Goal: Information Seeking & Learning: Learn about a topic

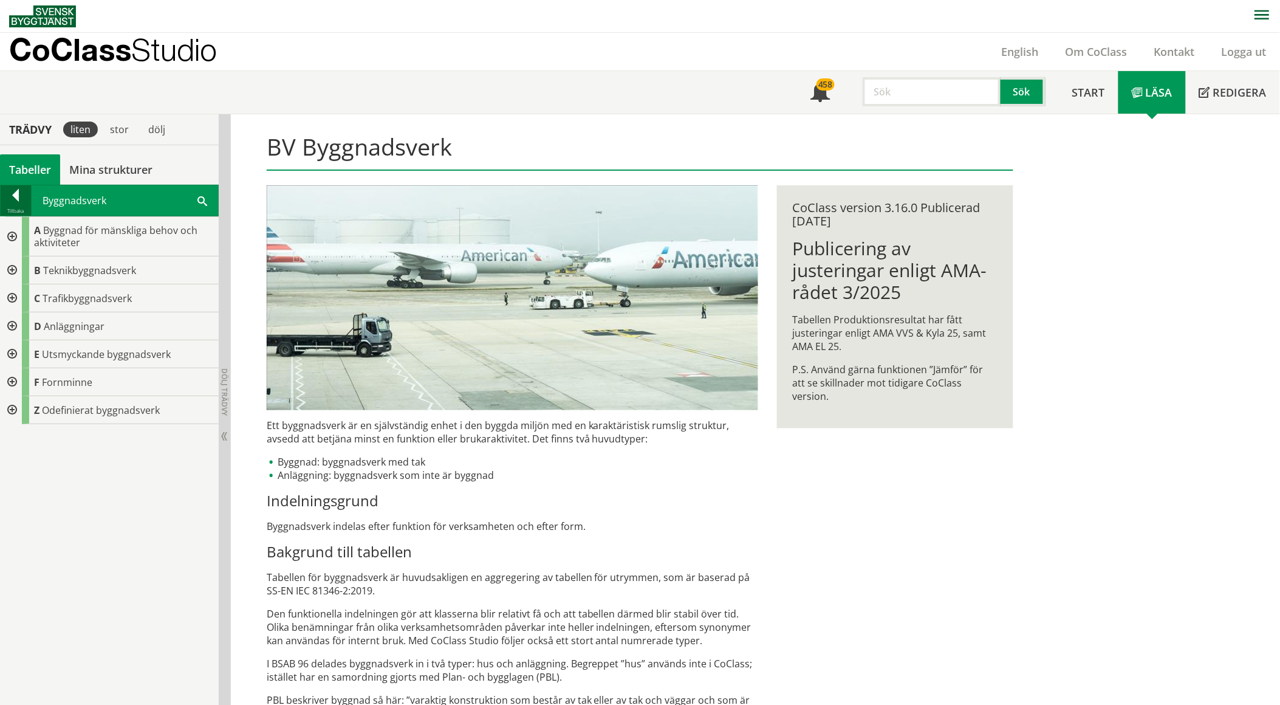
click at [12, 189] on div at bounding box center [16, 197] width 30 height 17
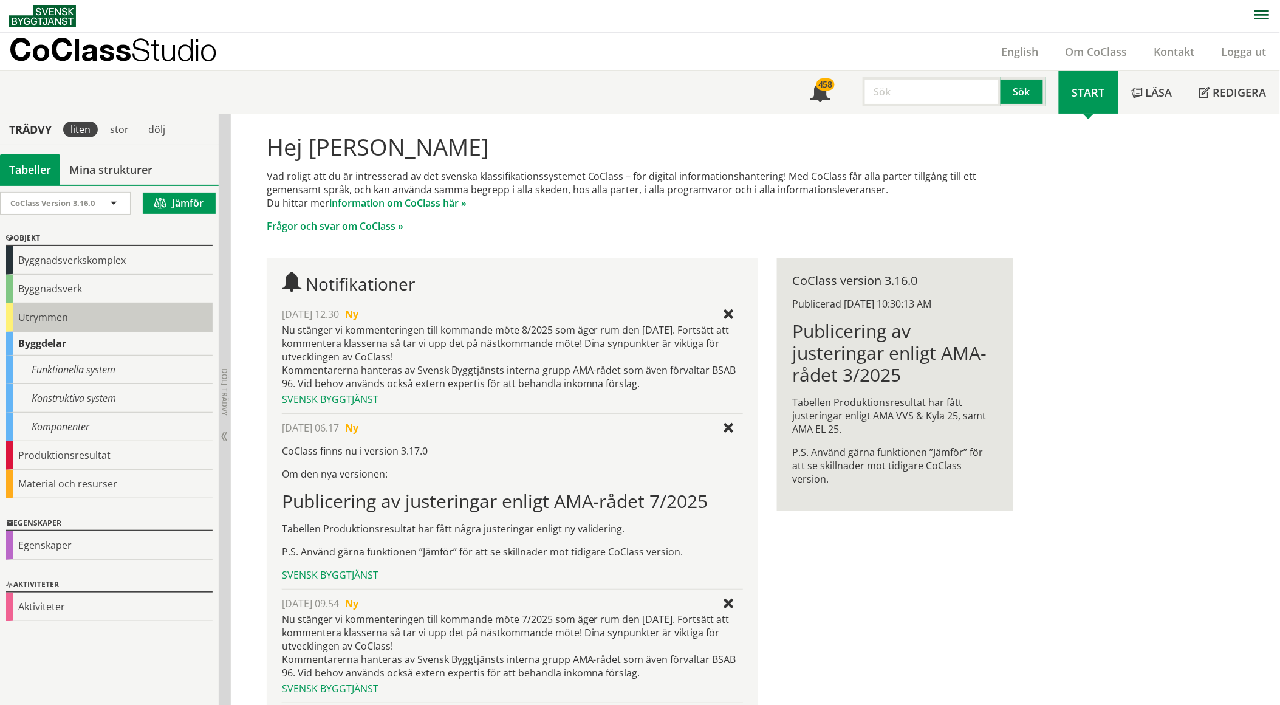
click at [46, 316] on div "Utrymmen" at bounding box center [109, 317] width 207 height 29
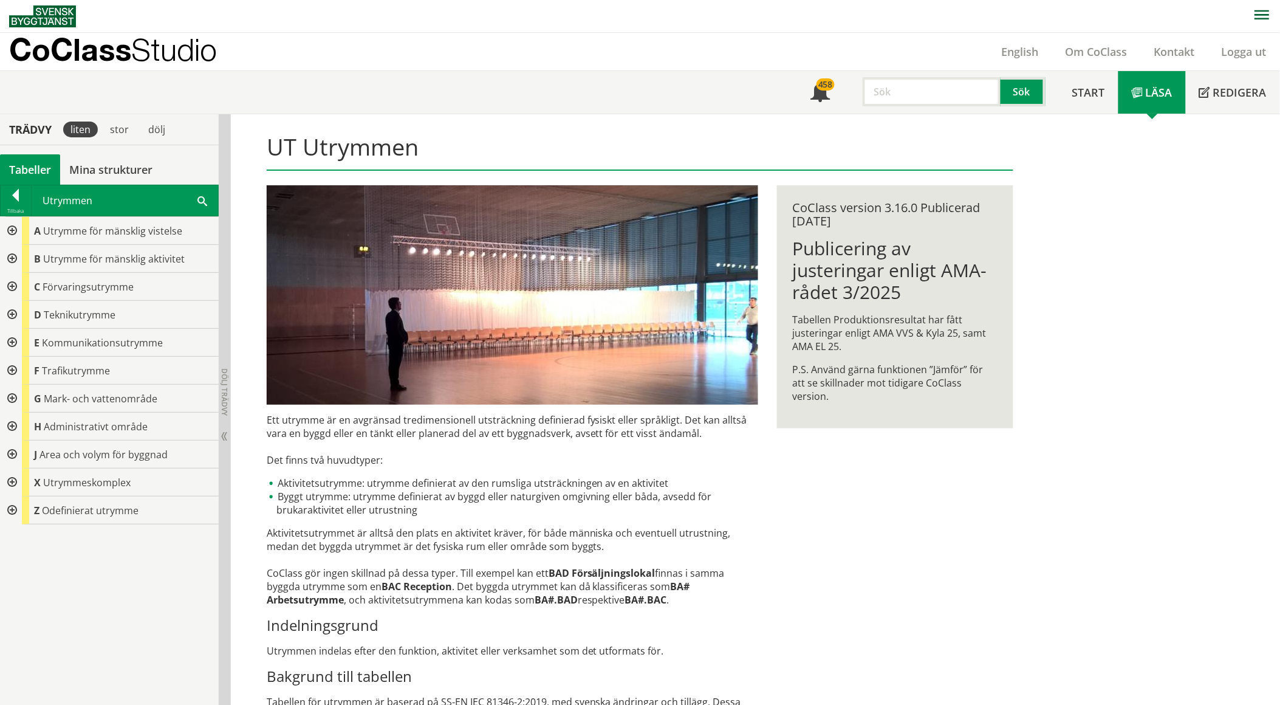
click at [200, 196] on span at bounding box center [202, 200] width 10 height 13
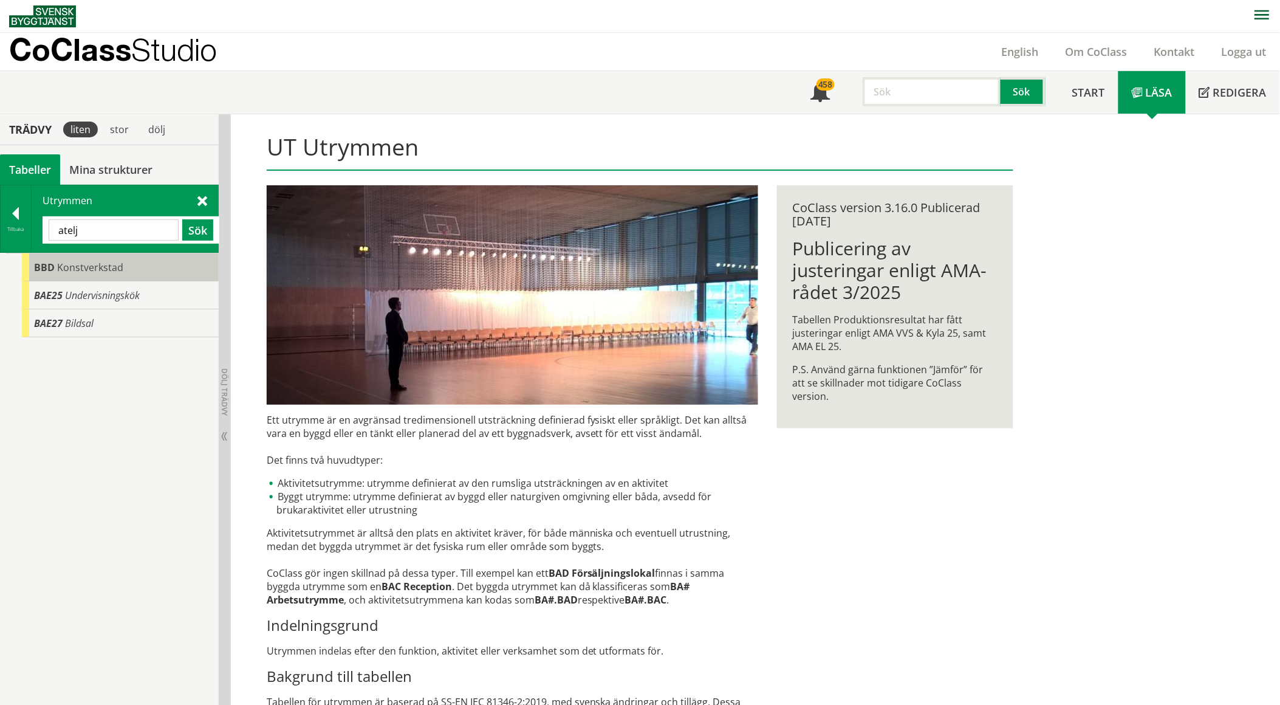
click at [94, 261] on span "Konstverkstad" at bounding box center [90, 267] width 66 height 13
click at [96, 266] on span "Konstverkstad" at bounding box center [90, 267] width 66 height 13
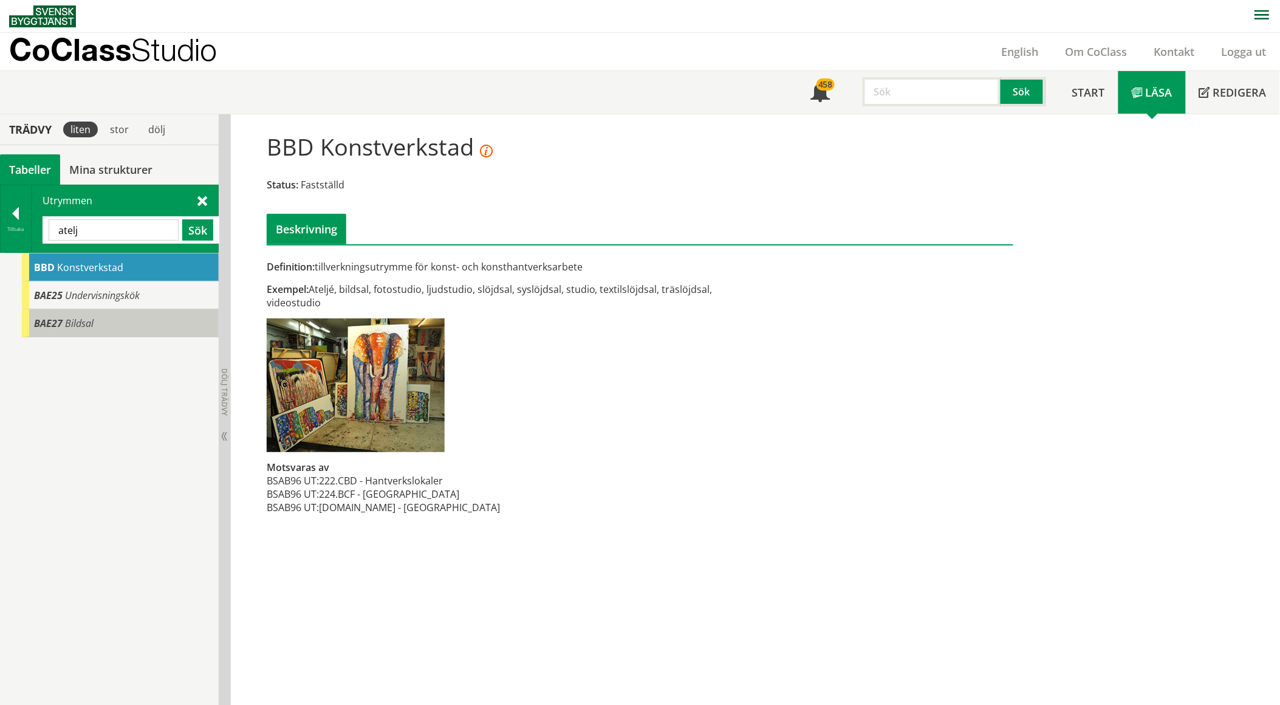
click at [86, 318] on span "Bildsal" at bounding box center [79, 322] width 29 height 13
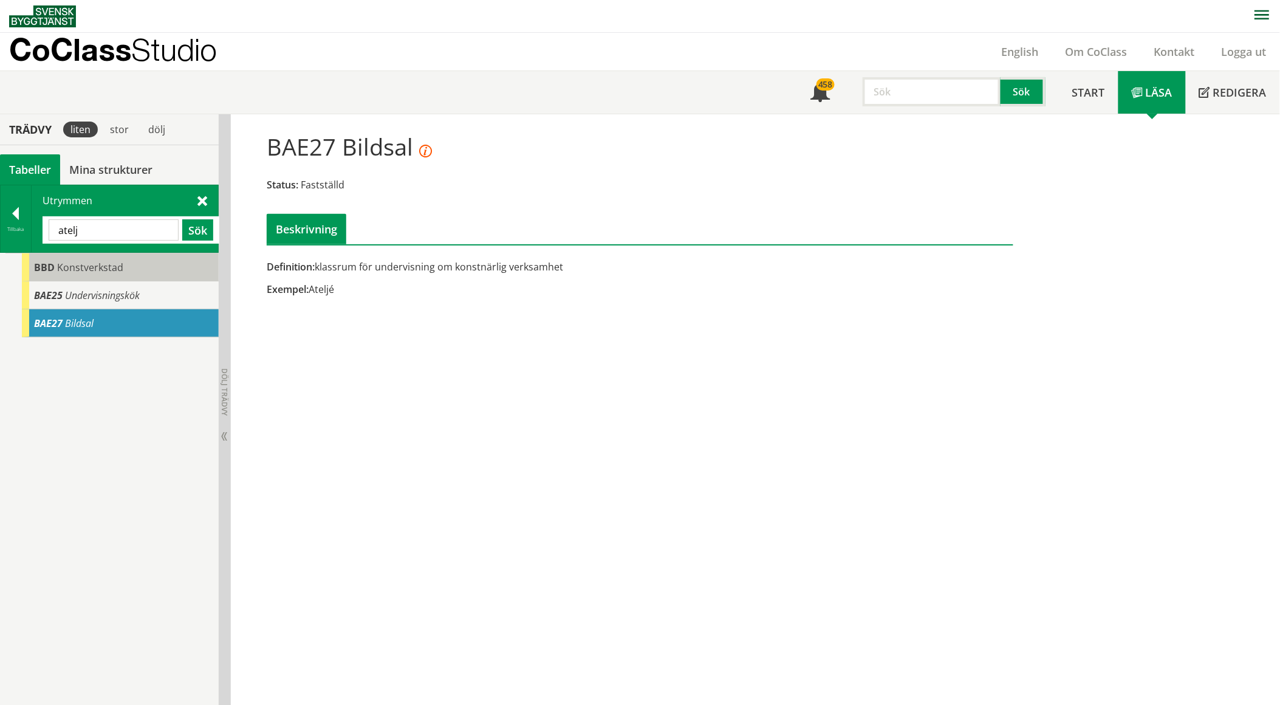
click at [100, 273] on span "Konstverkstad" at bounding box center [90, 267] width 66 height 13
click at [100, 271] on span "Konstverkstad" at bounding box center [90, 267] width 66 height 13
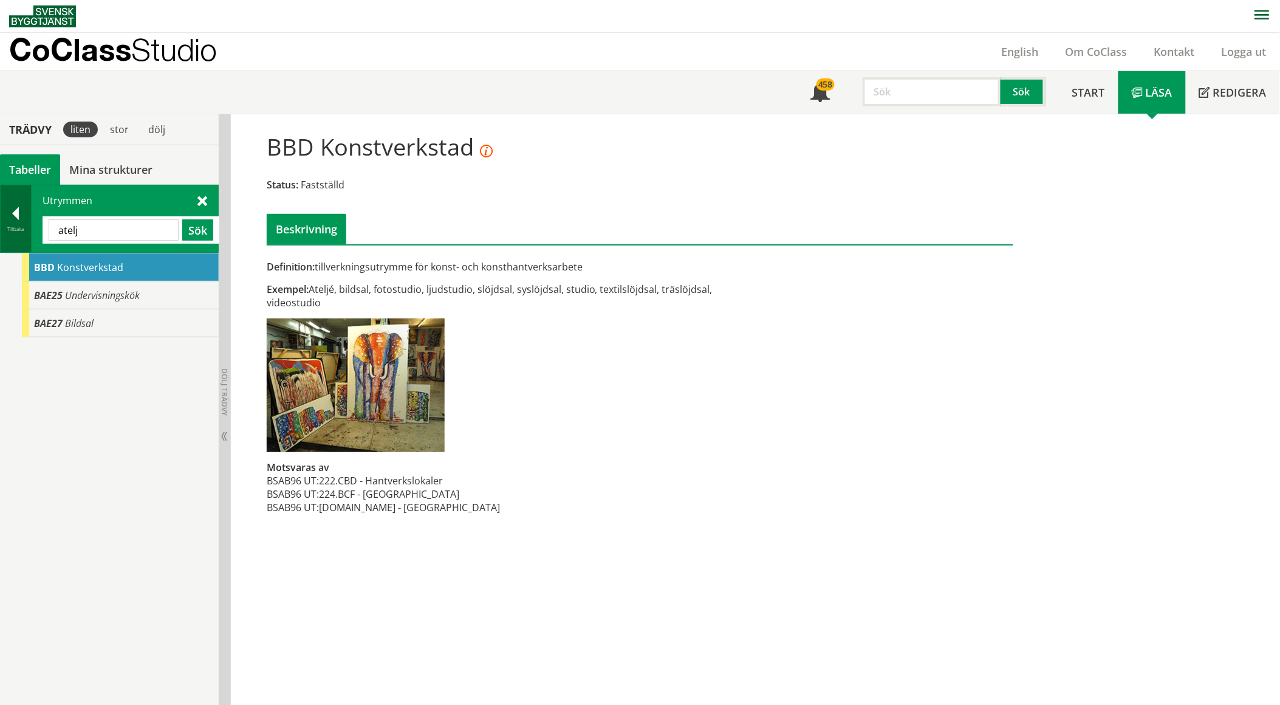
drag, startPoint x: 108, startPoint y: 241, endPoint x: 28, endPoint y: 235, distance: 80.4
click at [28, 235] on div "Tillbaka Utrymmen atelj Sök" at bounding box center [109, 219] width 219 height 68
click at [83, 228] on input "atelj" at bounding box center [114, 229] width 130 height 21
click at [83, 227] on input "atelj" at bounding box center [114, 229] width 130 height 21
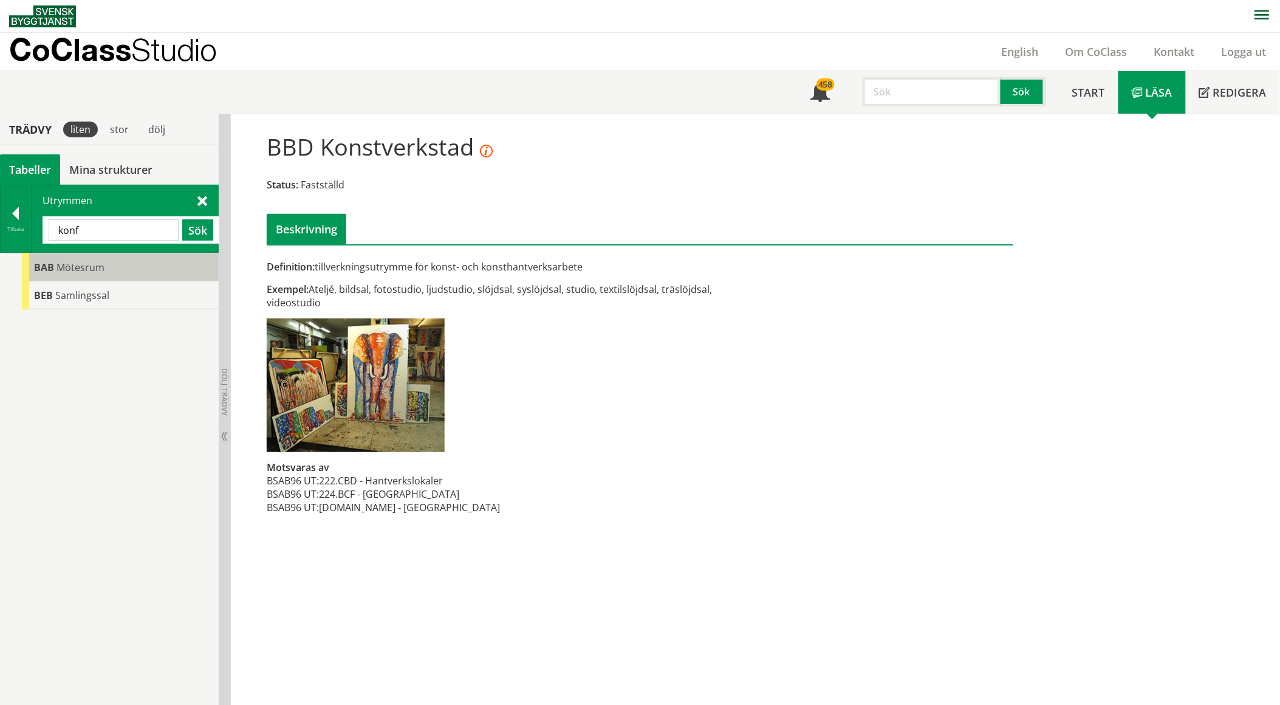
click at [95, 266] on span "Mötesrum" at bounding box center [80, 267] width 48 height 13
click at [97, 265] on span "Mötesrum" at bounding box center [80, 267] width 48 height 13
click at [92, 264] on span "Mötesrum" at bounding box center [80, 267] width 48 height 13
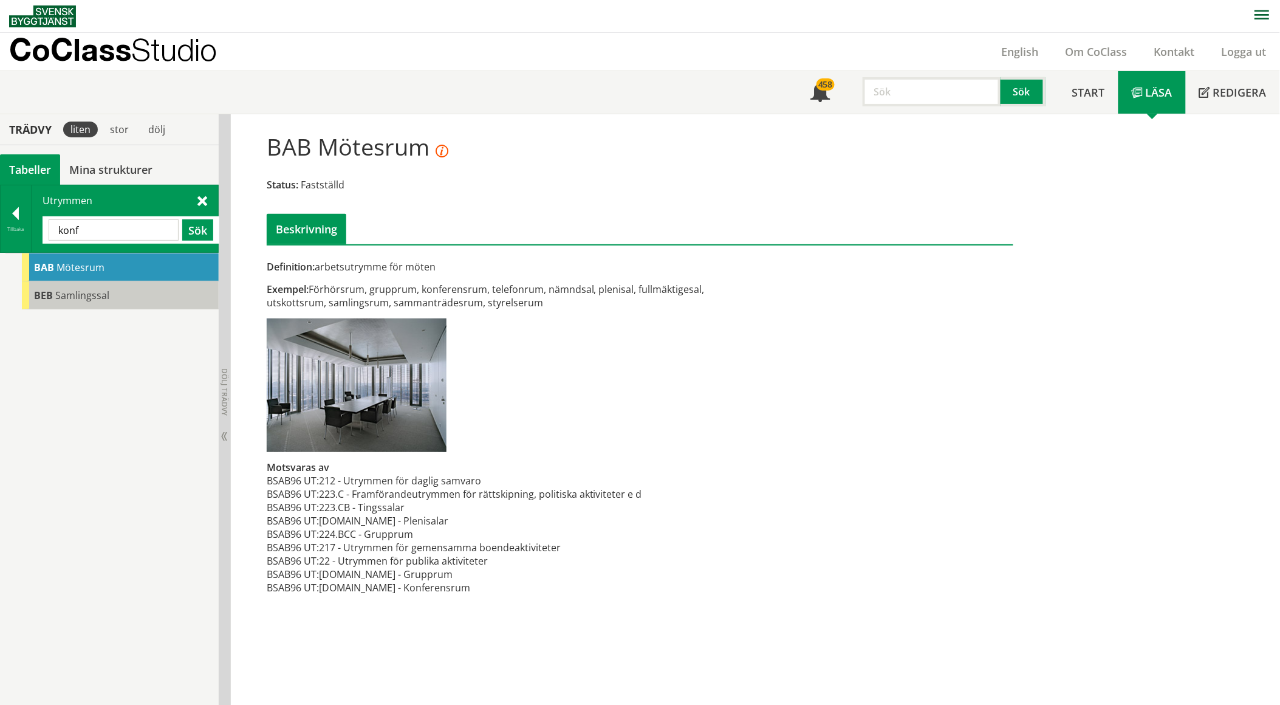
click at [109, 290] on div "BEB Samlingssal" at bounding box center [120, 295] width 197 height 28
click at [108, 292] on div "BEB Samlingssal" at bounding box center [120, 295] width 197 height 28
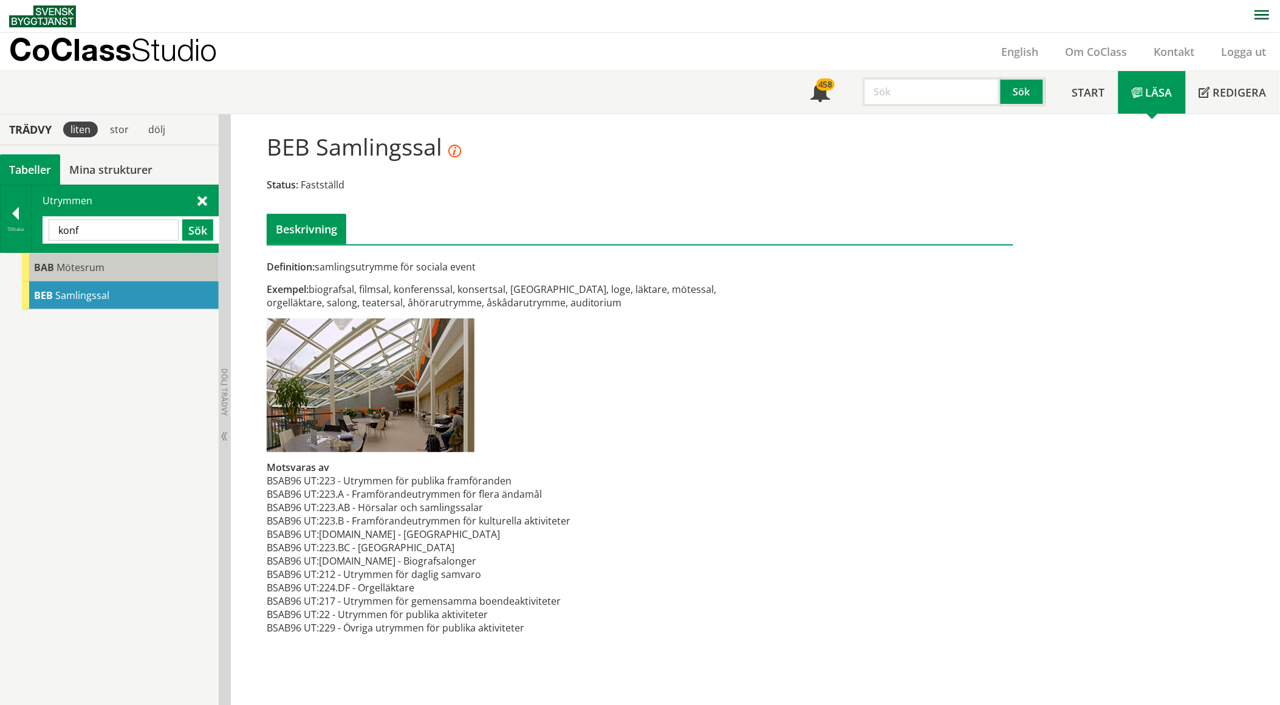
click at [104, 271] on div "BAB Mötesrum" at bounding box center [120, 267] width 197 height 28
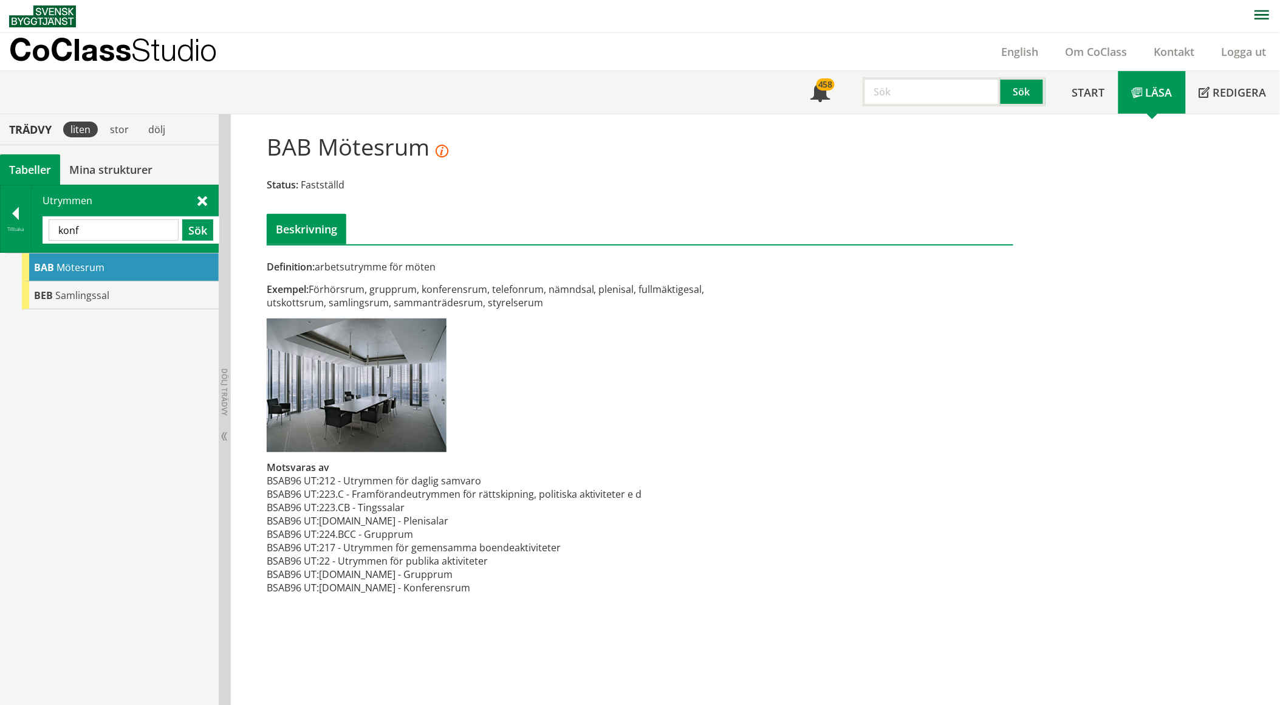
drag, startPoint x: 101, startPoint y: 223, endPoint x: -88, endPoint y: 226, distance: 188.9
click at [0, 226] on html "AMA AMA Beskrivningsverktyg AMA Funktion BSAB Bygginfo Byggjura Byggkatalogen B…" at bounding box center [640, 352] width 1280 height 705
click at [129, 270] on div "DBC Servicerum" at bounding box center [120, 267] width 197 height 28
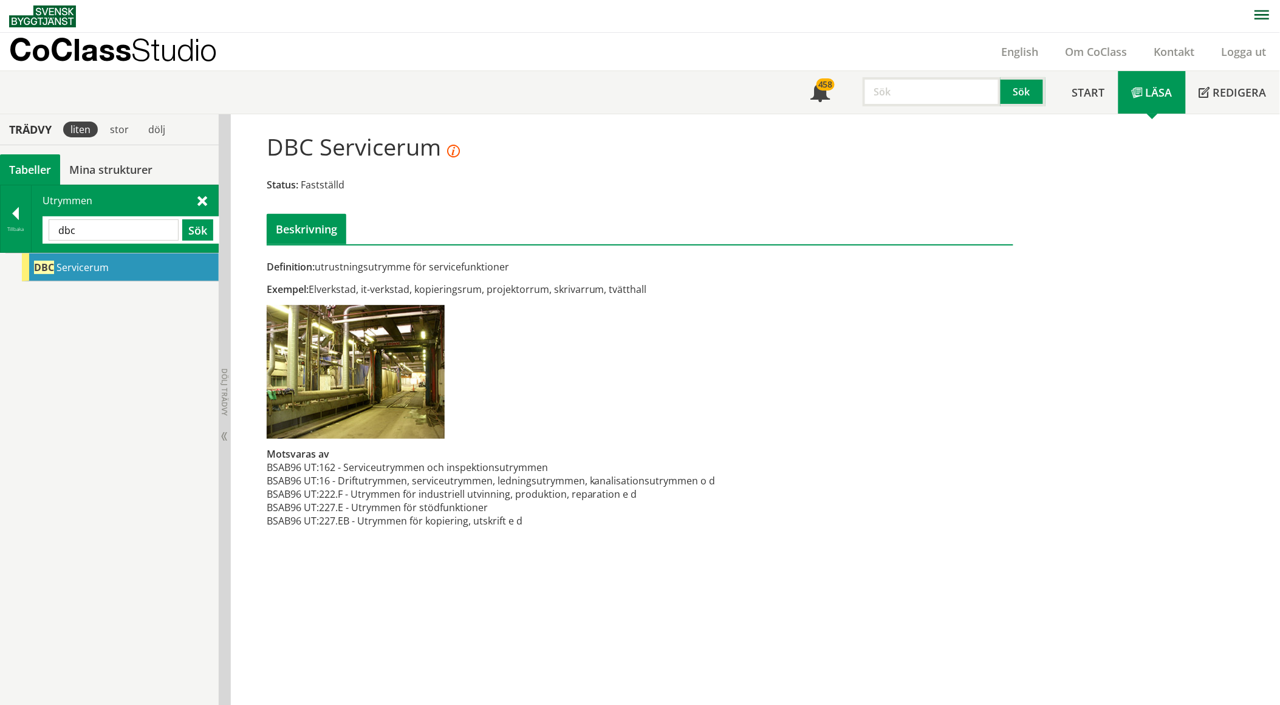
drag, startPoint x: 84, startPoint y: 238, endPoint x: -15, endPoint y: 226, distance: 99.8
click at [0, 226] on html "AMA AMA Beskrivningsverktyg AMA Funktion BSAB Bygginfo Byggjura Byggkatalogen B…" at bounding box center [640, 352] width 1280 height 705
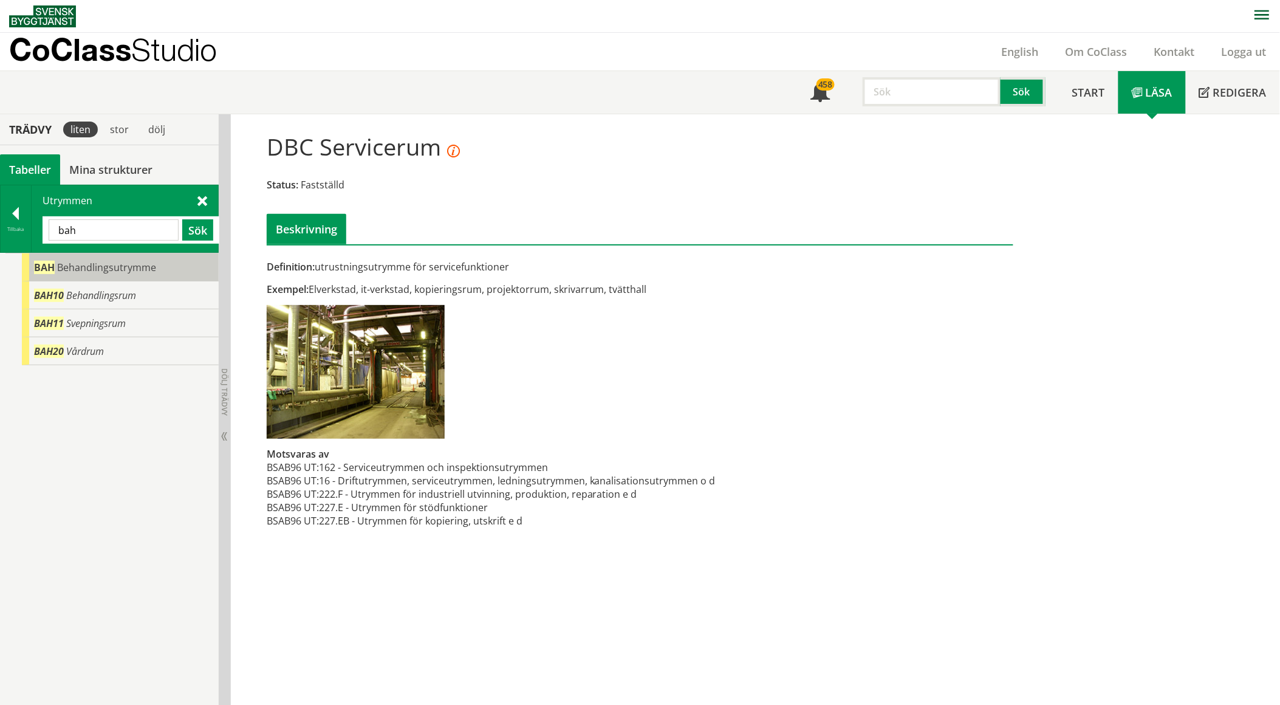
click at [88, 276] on div "BAH Behandlingsutrymme" at bounding box center [120, 267] width 197 height 28
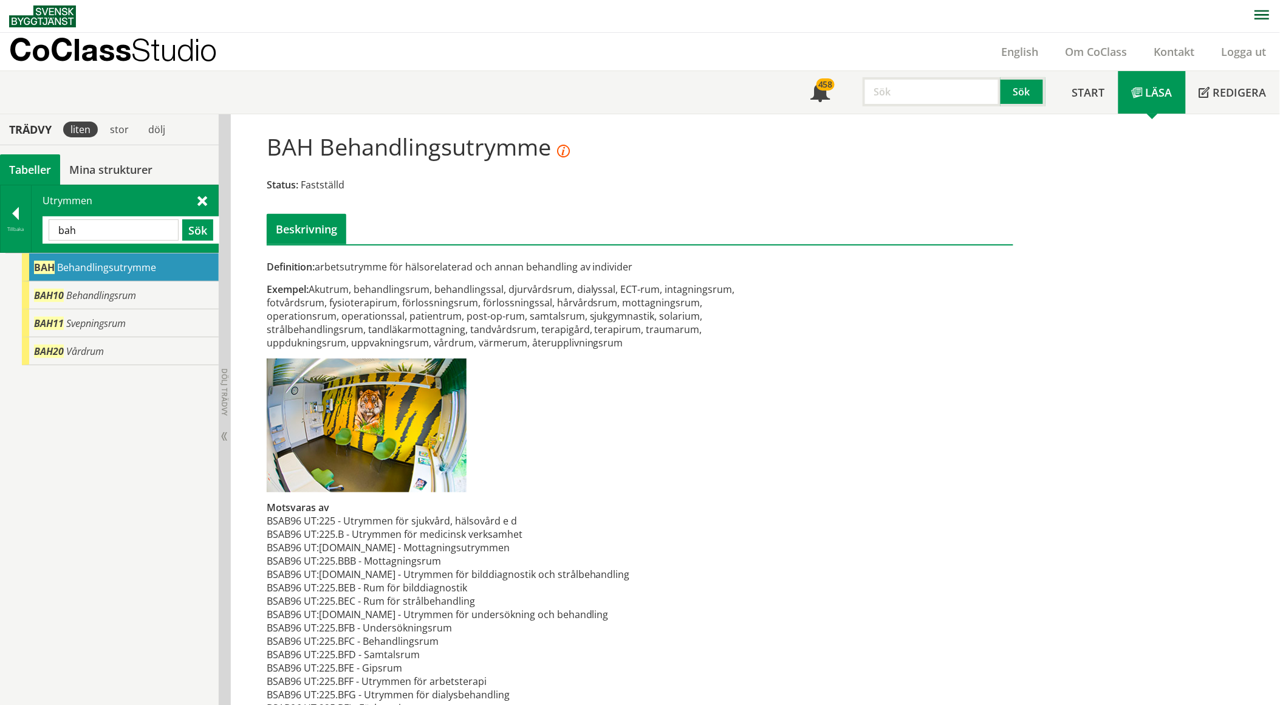
click at [121, 235] on input "bah" at bounding box center [114, 229] width 130 height 21
click at [103, 258] on div "BAA Kontorsutrymme" at bounding box center [120, 267] width 197 height 28
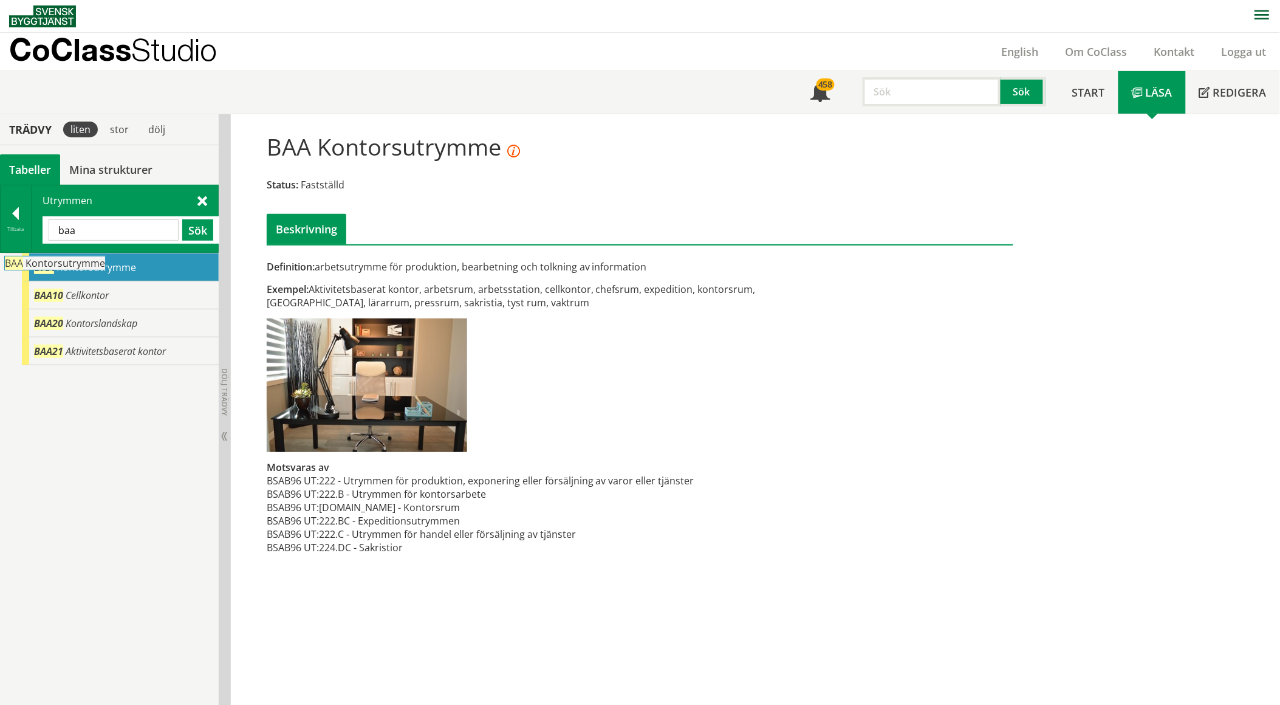
click at [114, 259] on div "BAA Kontorsutrymme" at bounding box center [120, 267] width 197 height 28
click at [119, 231] on input "baa" at bounding box center [114, 229] width 130 height 21
click at [123, 267] on span "Behandlingsutrymme" at bounding box center [106, 267] width 99 height 13
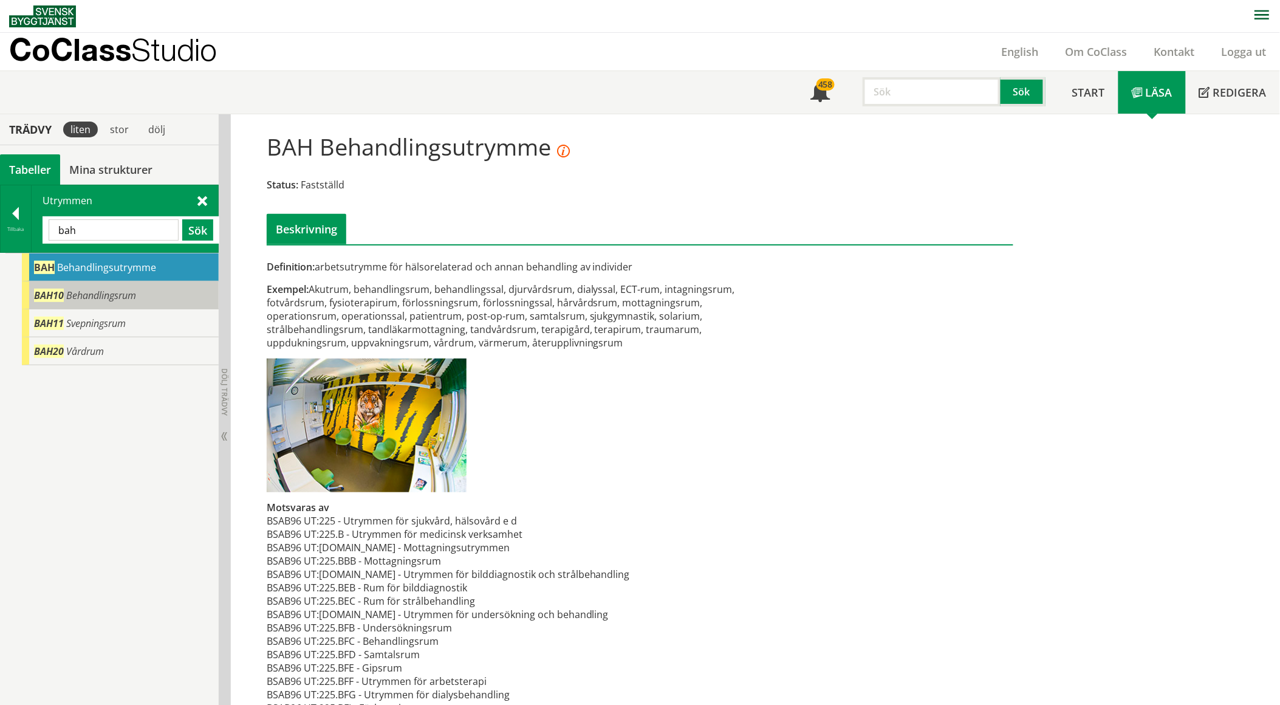
click at [125, 287] on div "BAH10 Behandlingsrum" at bounding box center [120, 295] width 197 height 28
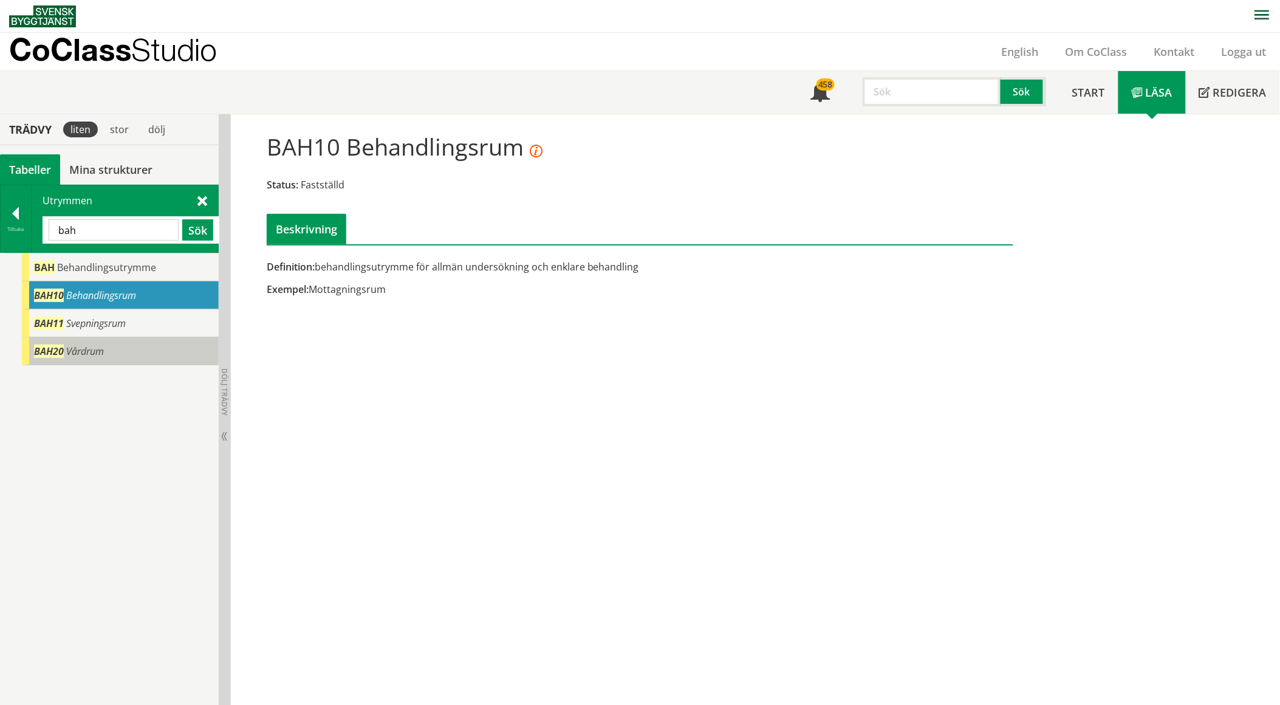
click at [111, 349] on div "BAH20 Vårdrum" at bounding box center [120, 351] width 197 height 28
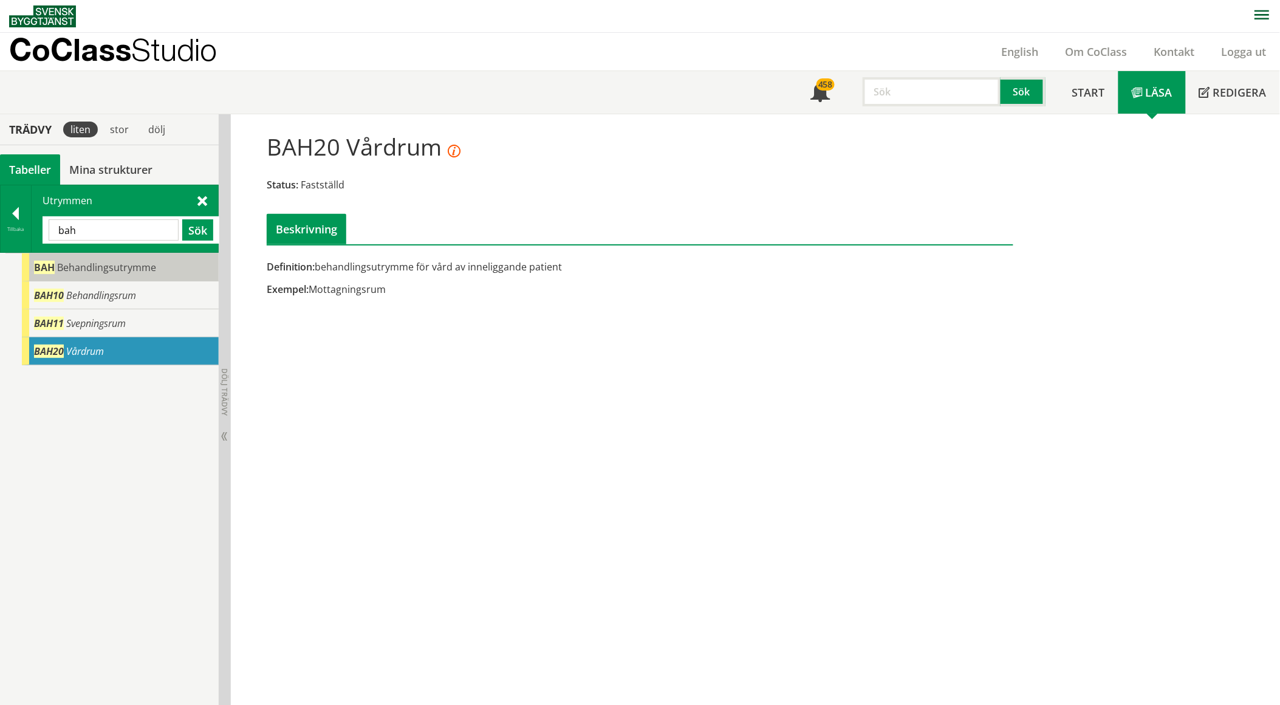
click at [118, 269] on span "Behandlingsutrymme" at bounding box center [106, 267] width 99 height 13
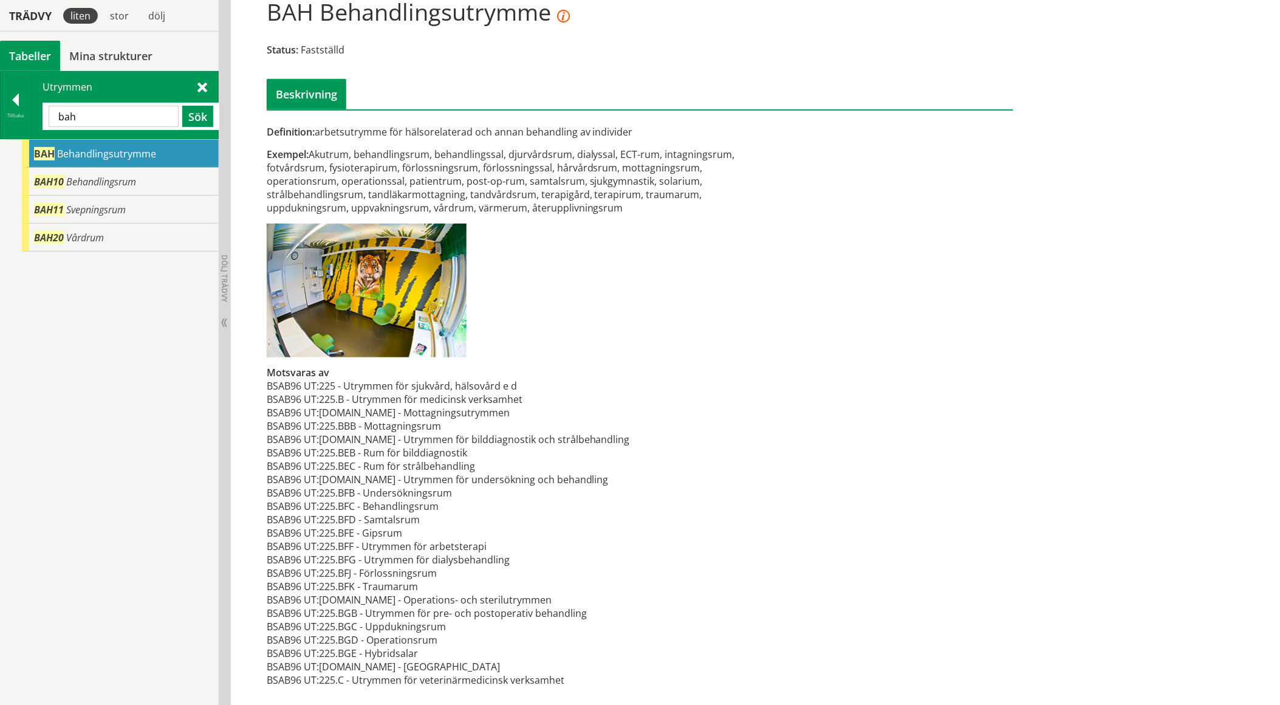
scroll to position [135, 0]
drag, startPoint x: 124, startPoint y: 112, endPoint x: -47, endPoint y: 114, distance: 170.7
click at [0, 114] on html "AMA AMA Beskrivningsverktyg AMA Funktion BSAB Bygginfo Byggjura Byggkatalogen B…" at bounding box center [640, 217] width 1280 height 705
type input "a"
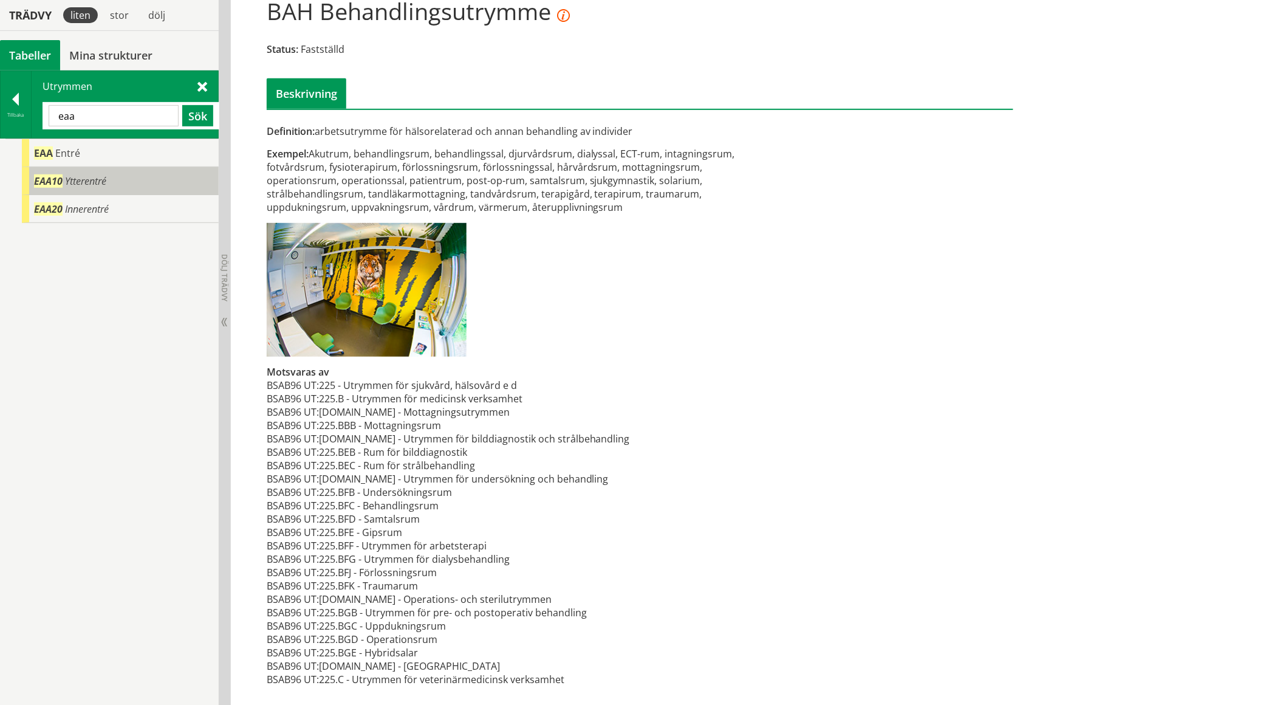
click at [87, 176] on span "Ytterentré" at bounding box center [85, 180] width 41 height 13
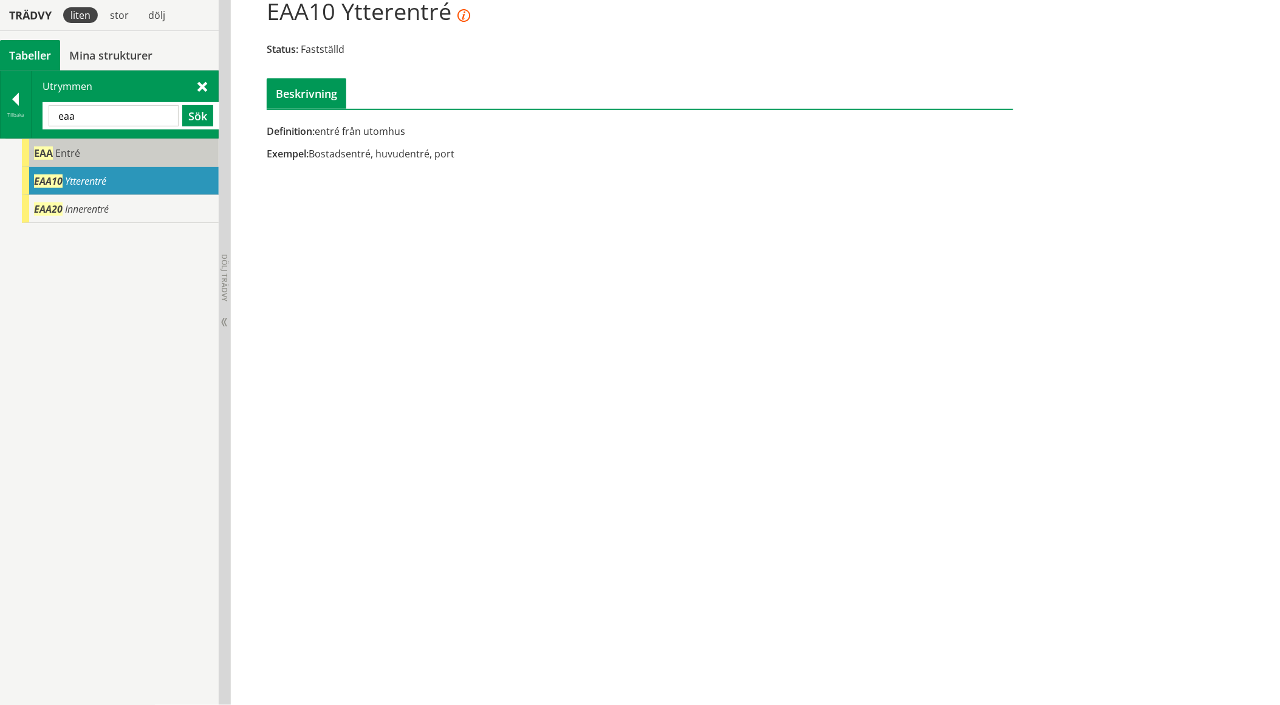
click at [96, 152] on div "EAA Entré" at bounding box center [120, 153] width 197 height 28
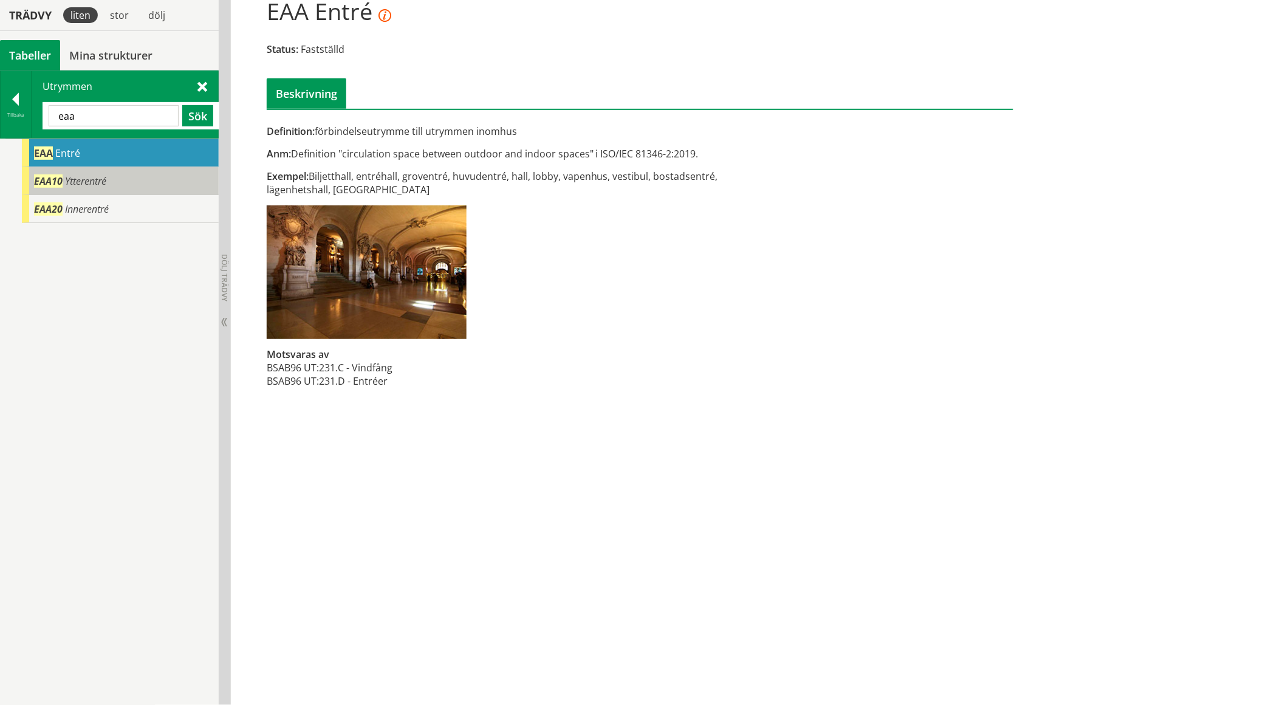
click at [105, 181] on span "Ytterentré" at bounding box center [85, 180] width 41 height 13
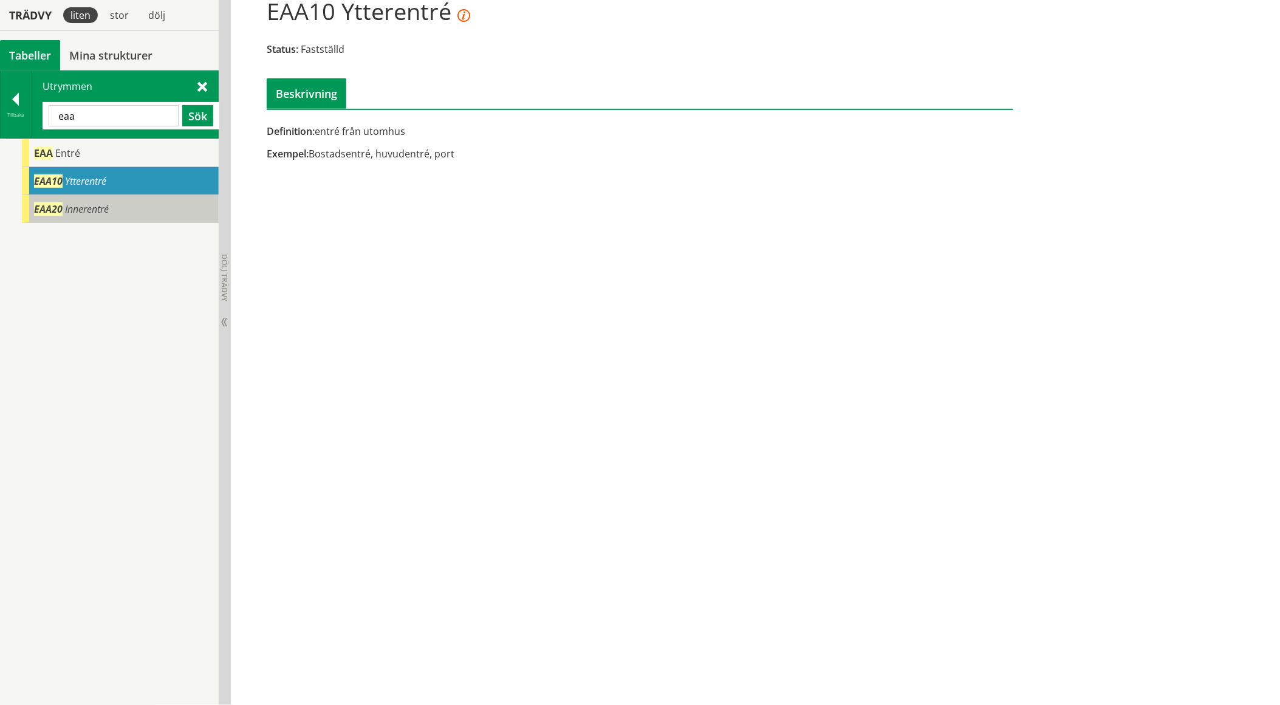
click at [108, 207] on span "Innerentré" at bounding box center [87, 208] width 44 height 13
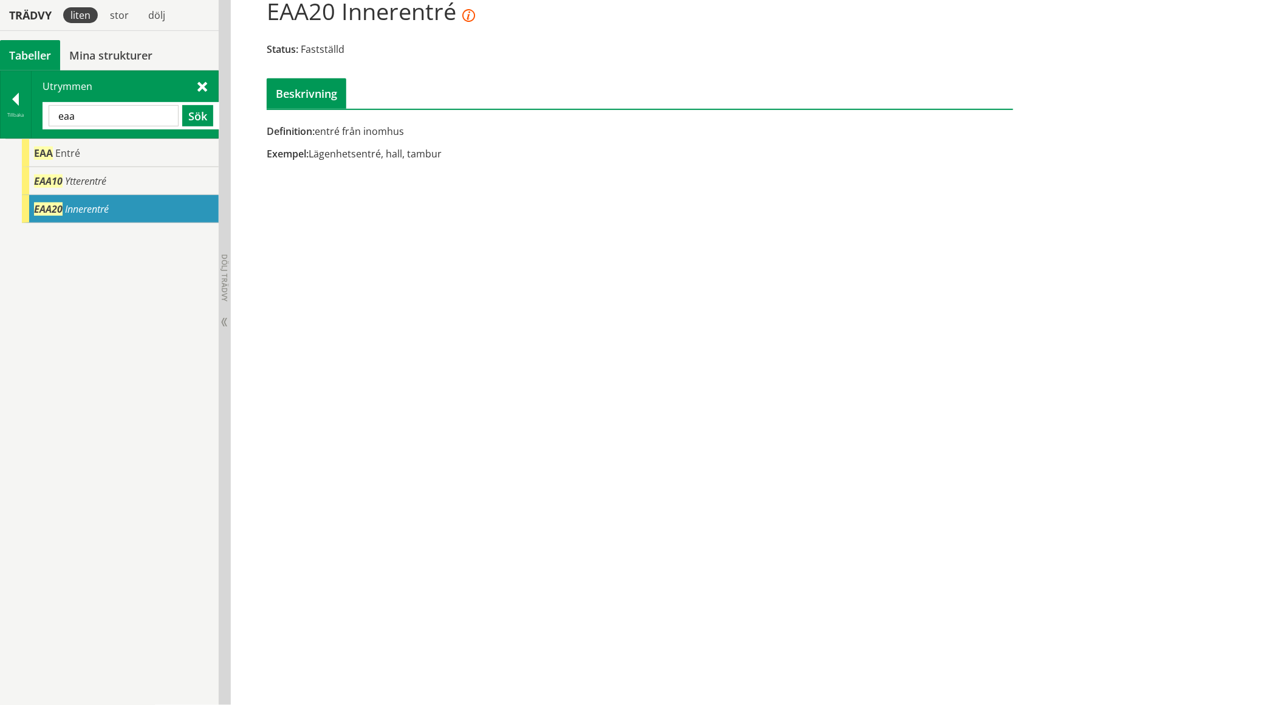
click at [104, 118] on input "eaa" at bounding box center [114, 115] width 130 height 21
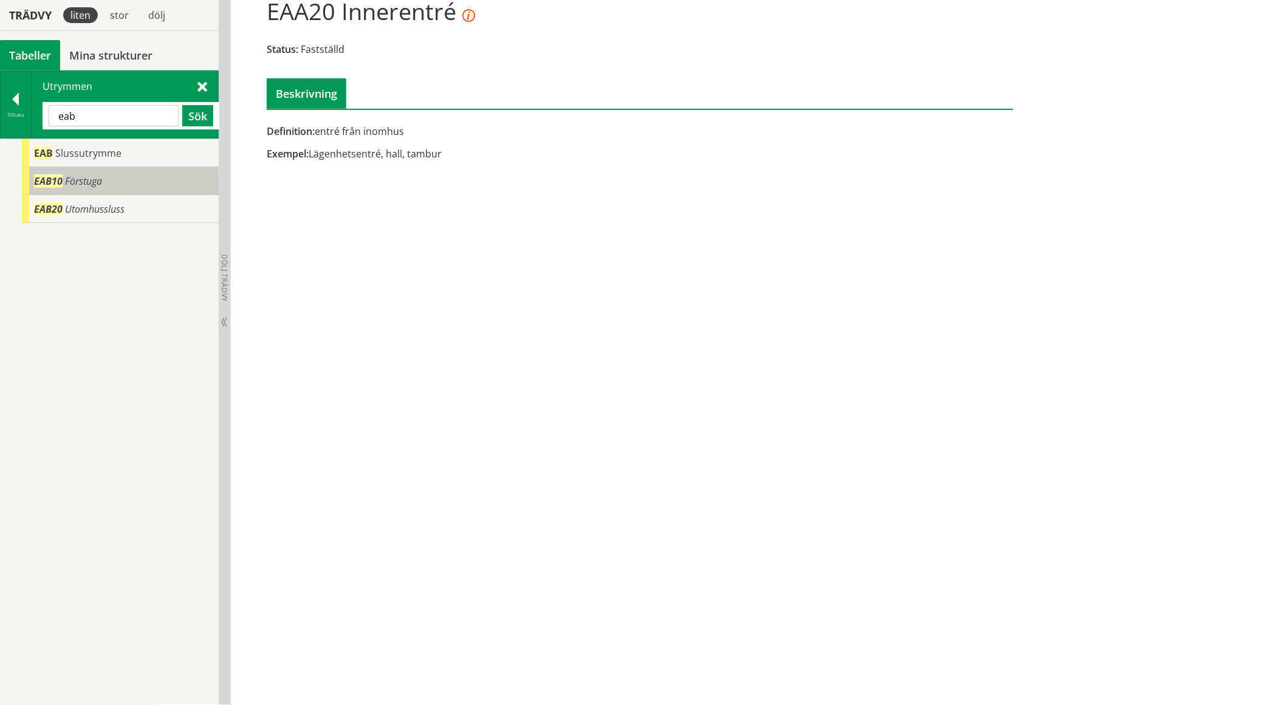
click at [91, 169] on div "EAB10 Förstuga" at bounding box center [120, 181] width 197 height 28
click at [94, 159] on div "EAB Slussutrymme" at bounding box center [120, 153] width 197 height 28
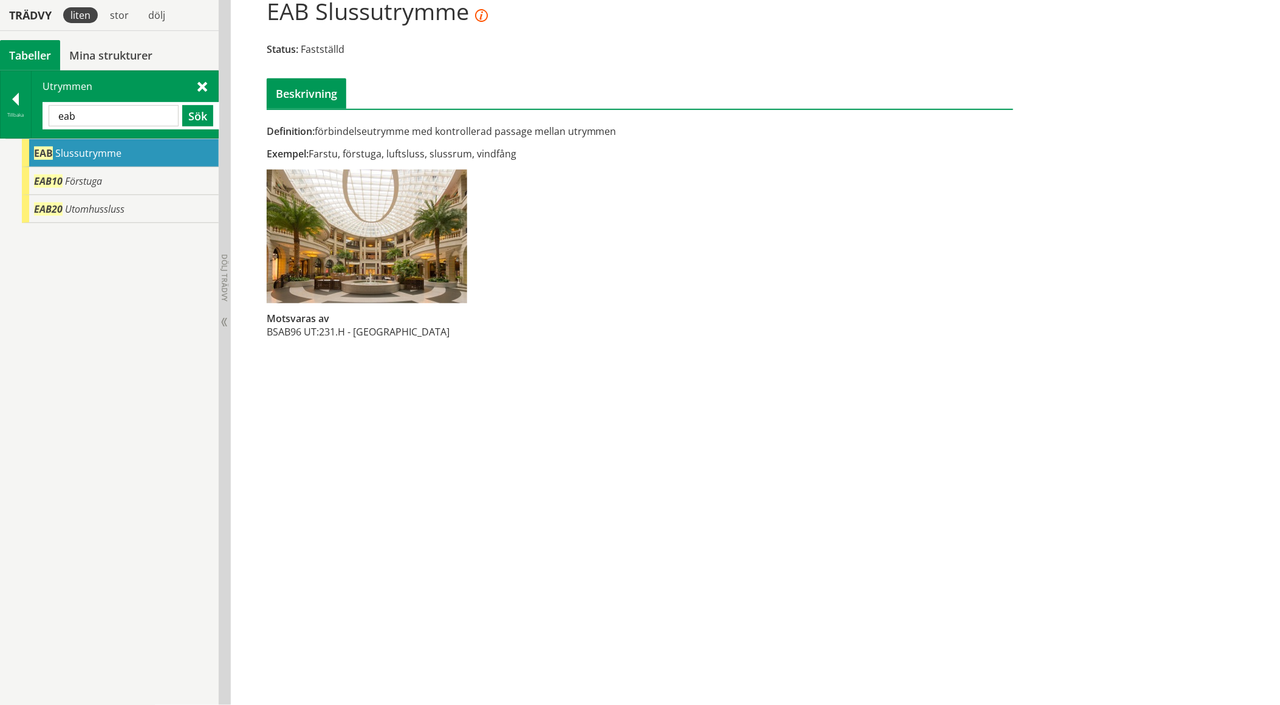
click at [129, 111] on input "eab" at bounding box center [114, 115] width 130 height 21
click at [90, 154] on span "Mötesrum" at bounding box center [80, 152] width 48 height 13
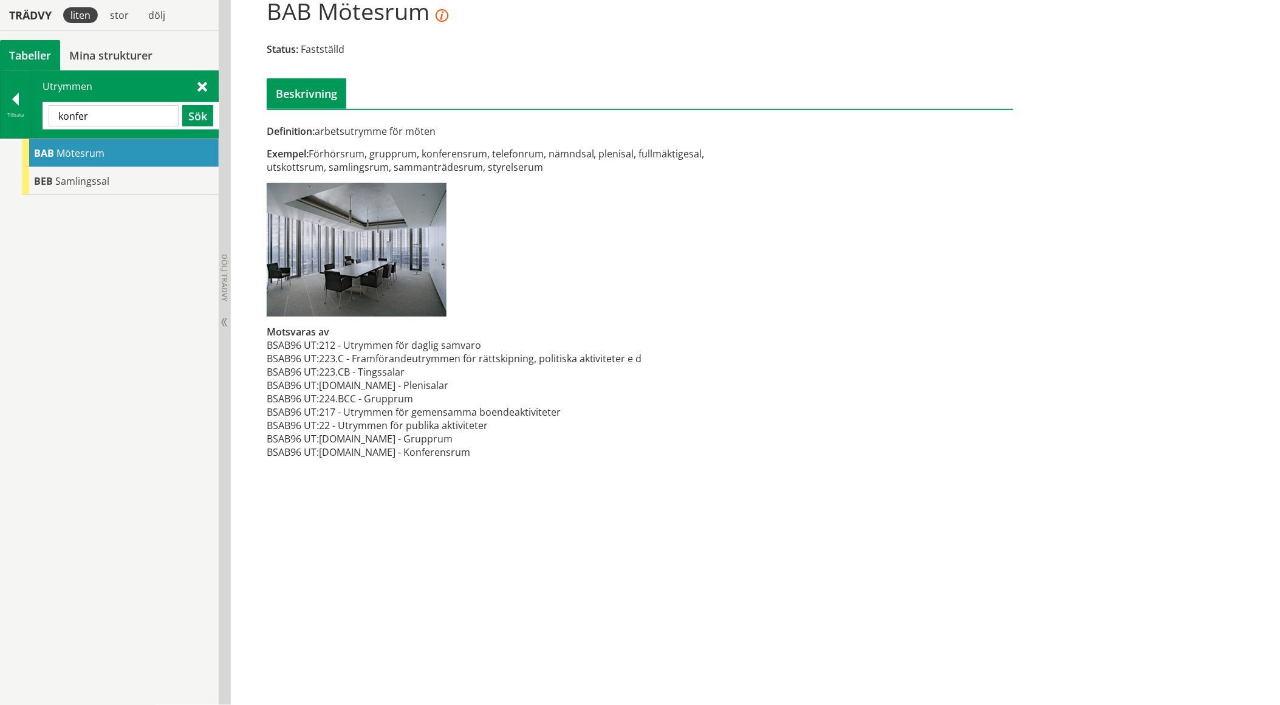
click at [118, 119] on input "konfer" at bounding box center [114, 115] width 130 height 21
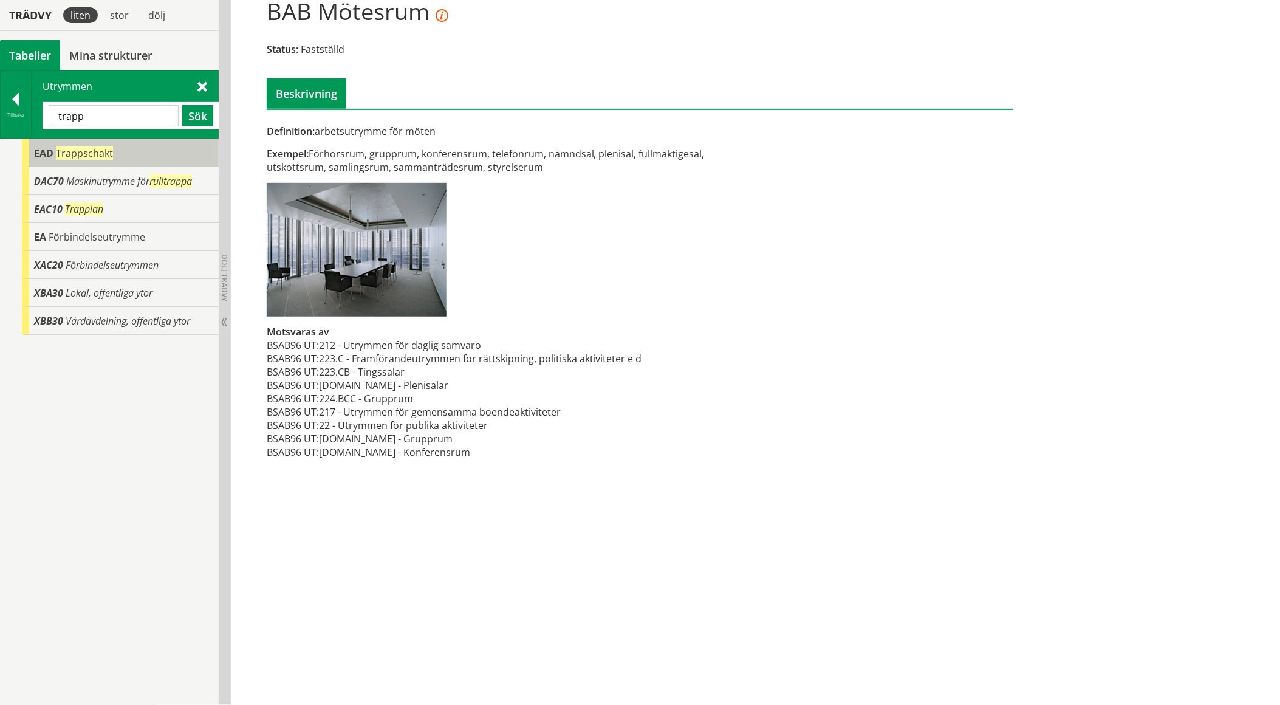
click at [91, 149] on span "Trappschakt" at bounding box center [84, 152] width 57 height 13
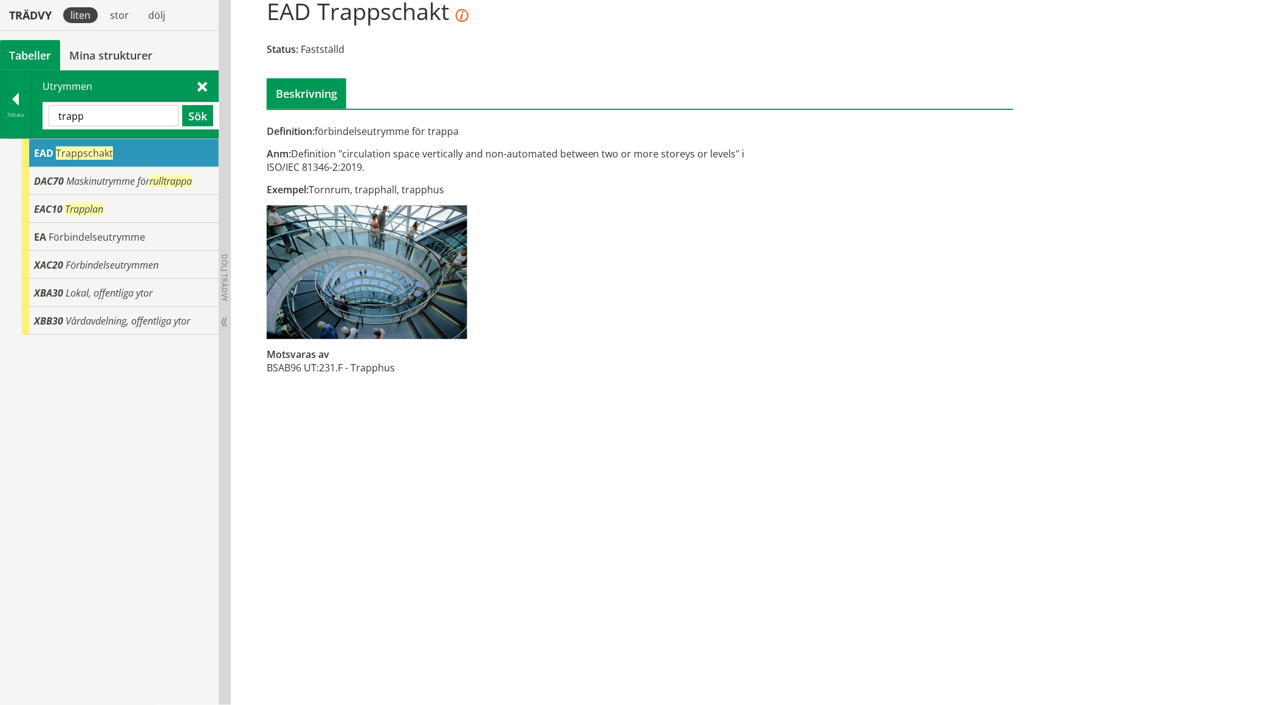
drag, startPoint x: 119, startPoint y: 117, endPoint x: -138, endPoint y: 129, distance: 257.3
click at [0, 129] on html "AMA AMA Beskrivningsverktyg AMA Funktion BSAB Bygginfo Byggjura Byggkatalogen B…" at bounding box center [640, 217] width 1280 height 705
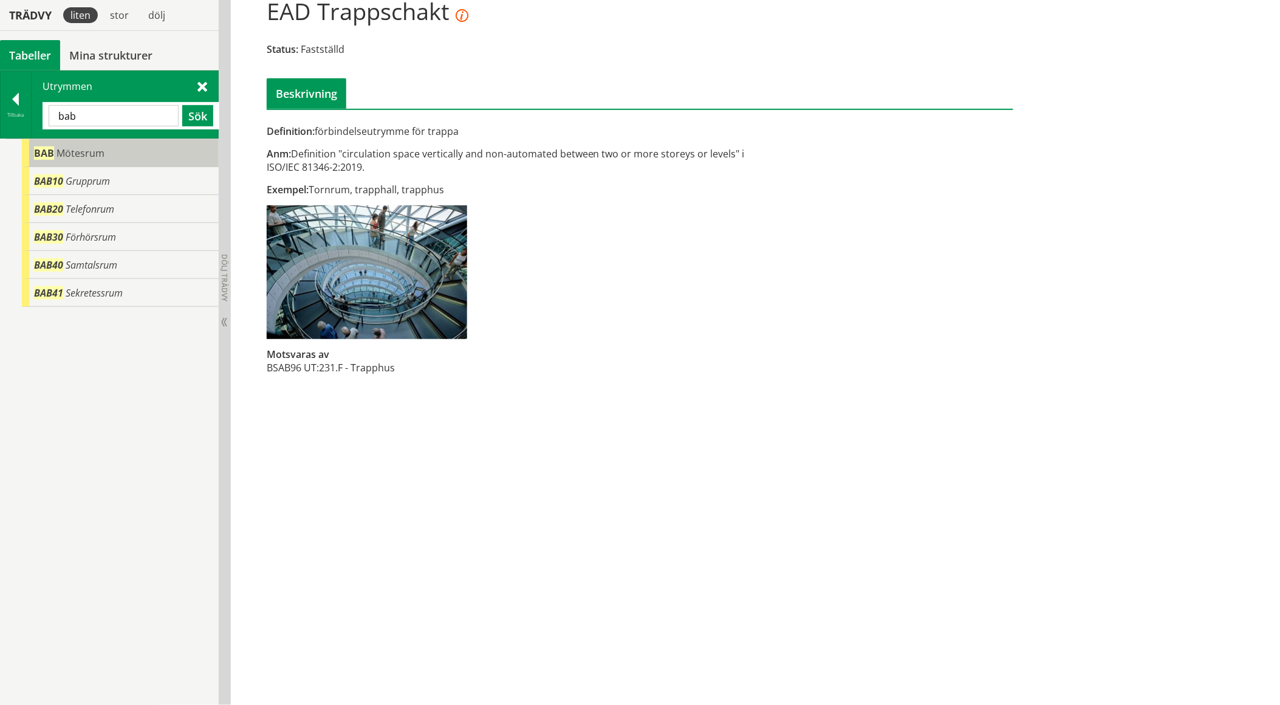
click at [94, 156] on span "Mötesrum" at bounding box center [80, 152] width 48 height 13
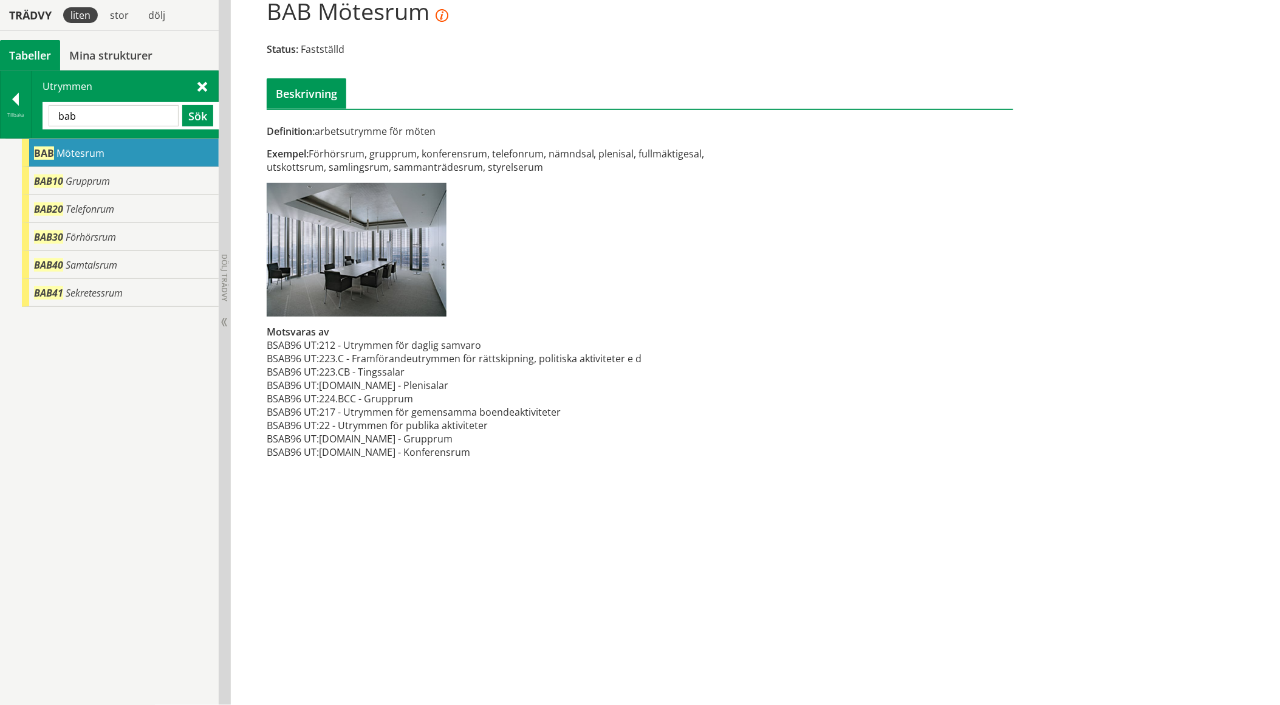
click at [93, 117] on input "bab" at bounding box center [114, 115] width 130 height 21
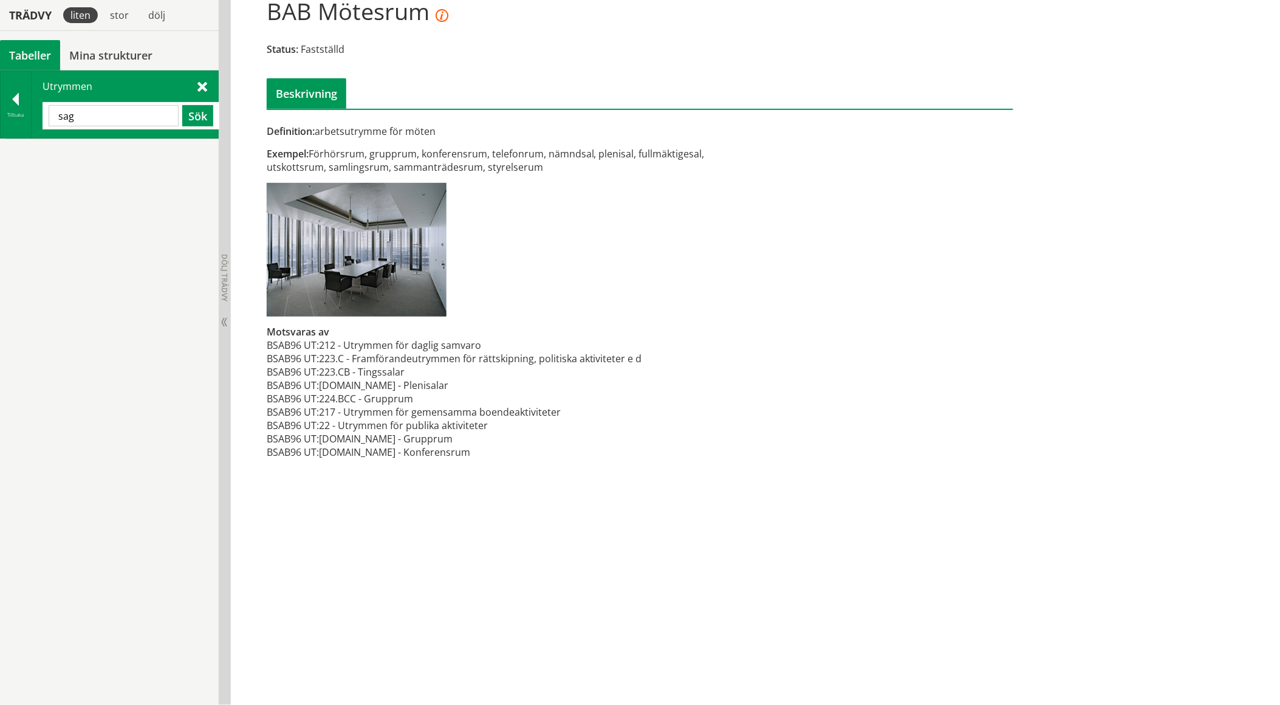
type input "sag"
click at [100, 119] on input "sag" at bounding box center [114, 115] width 130 height 21
type input "v"
type input "bab"
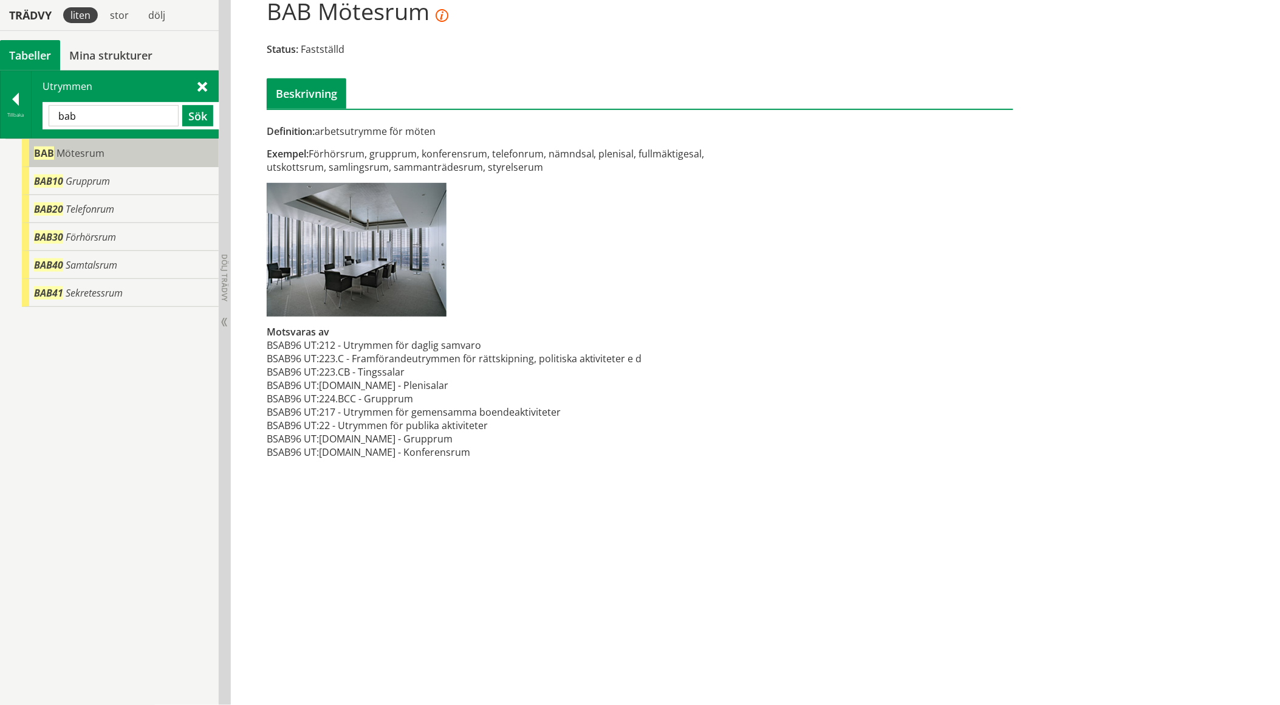
click at [106, 162] on div "BAB Mötesrum" at bounding box center [120, 153] width 197 height 28
click at [100, 152] on span "Mötesrum" at bounding box center [80, 152] width 48 height 13
click at [98, 154] on span "Mötesrum" at bounding box center [80, 152] width 48 height 13
click at [610, 157] on div "Exempel: Förhörsrum, grupprum, konferensrum, telefonrum, nämndsal, plenisal, fu…" at bounding box center [512, 160] width 491 height 27
click at [18, 100] on div at bounding box center [16, 101] width 30 height 17
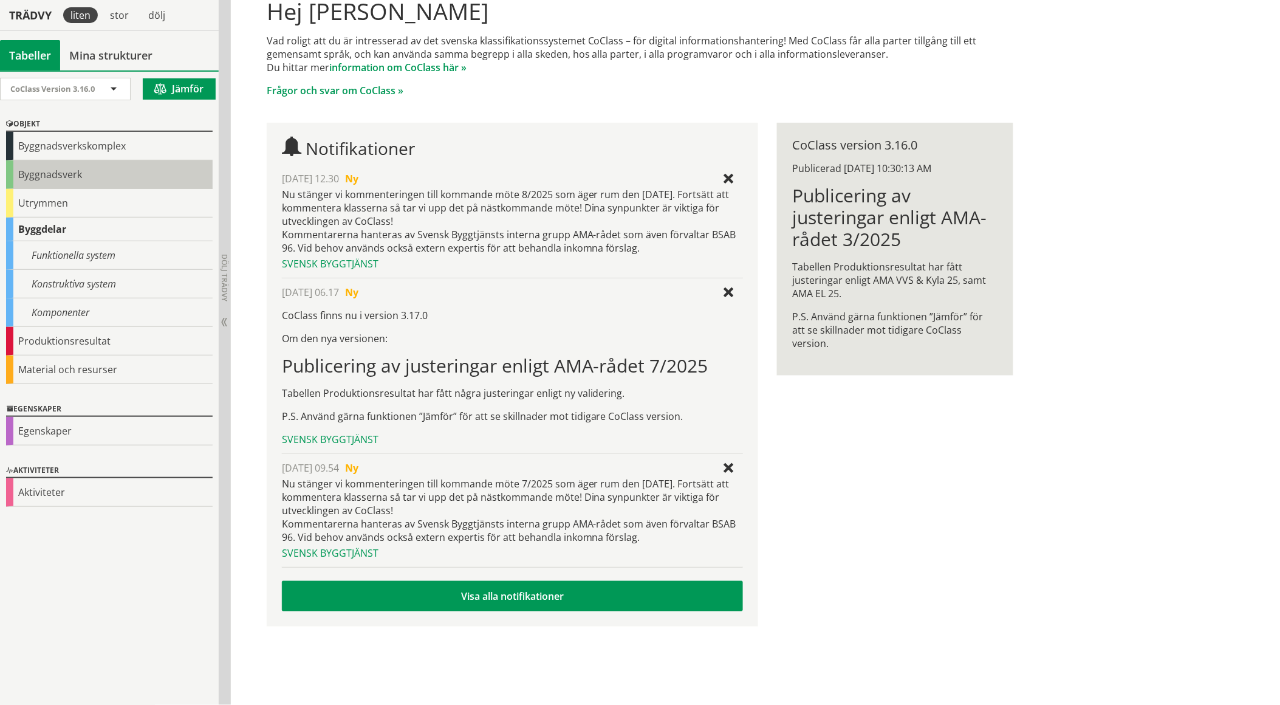
click at [31, 186] on div "Byggnadsverk" at bounding box center [109, 174] width 207 height 29
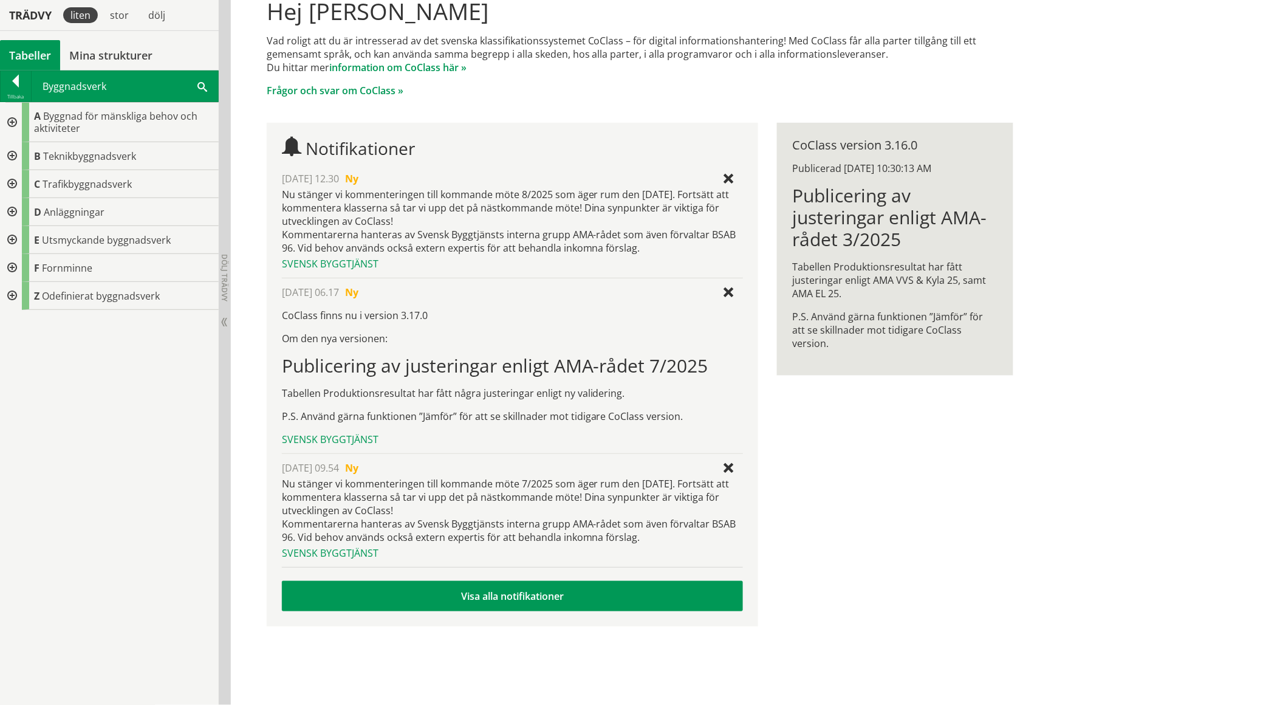
click at [38, 205] on span "D" at bounding box center [37, 211] width 7 height 13
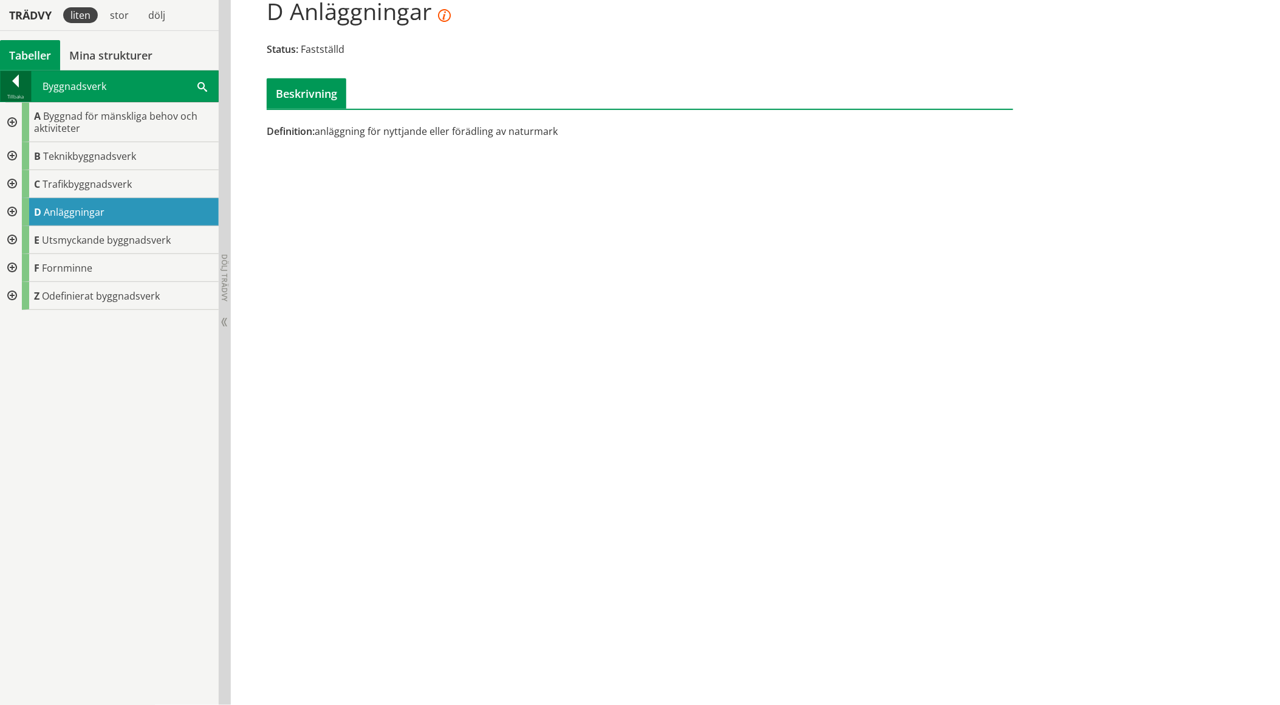
click at [9, 80] on div at bounding box center [16, 83] width 30 height 17
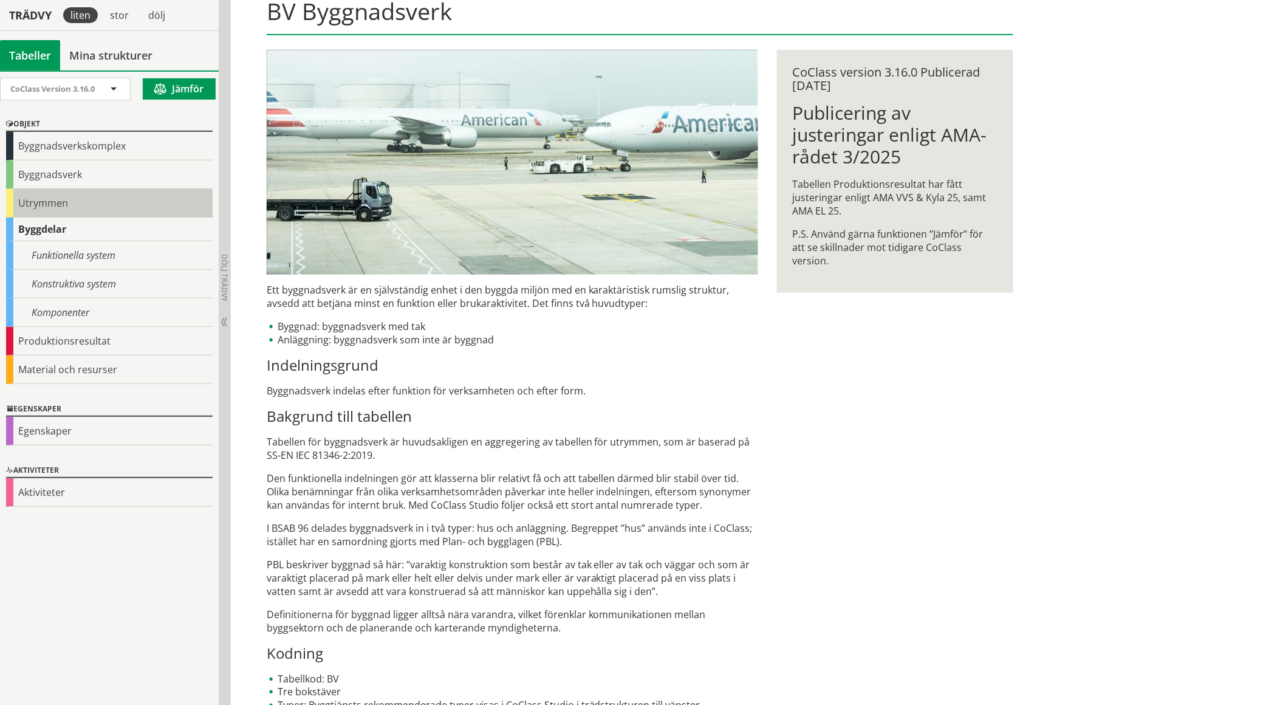
click at [50, 207] on div "Utrymmen" at bounding box center [109, 203] width 207 height 29
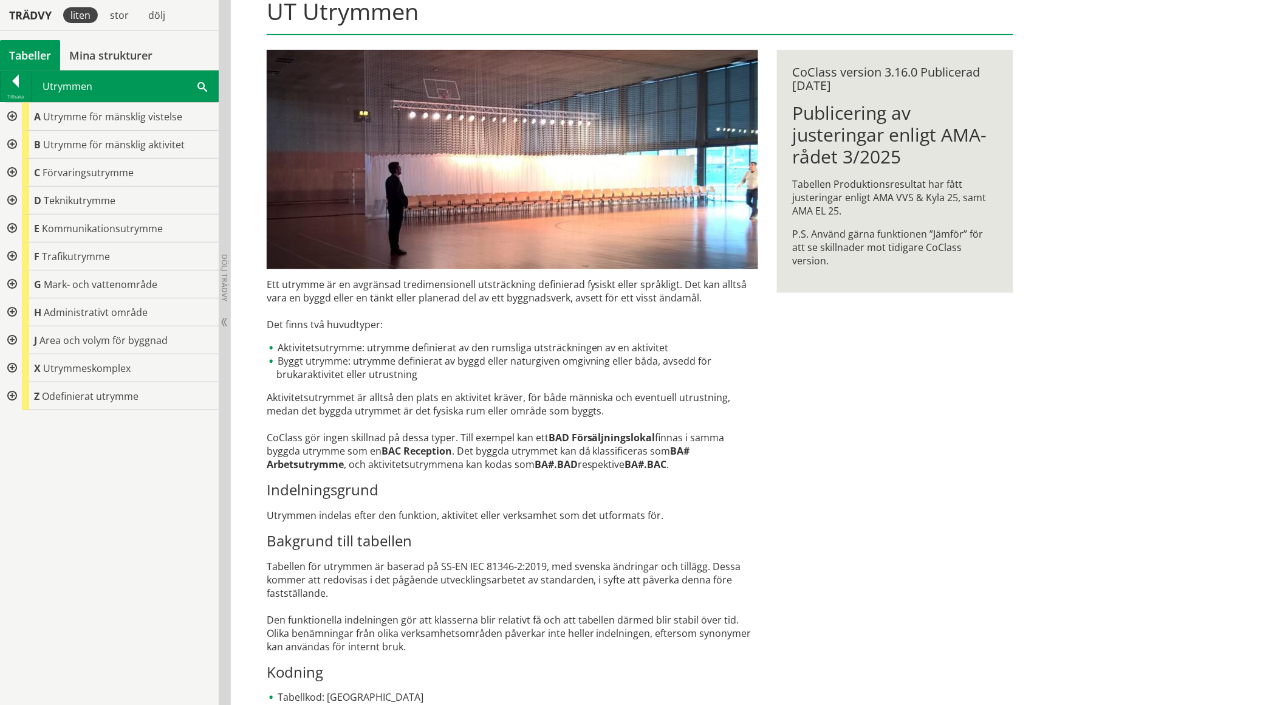
click at [12, 143] on div at bounding box center [11, 145] width 22 height 28
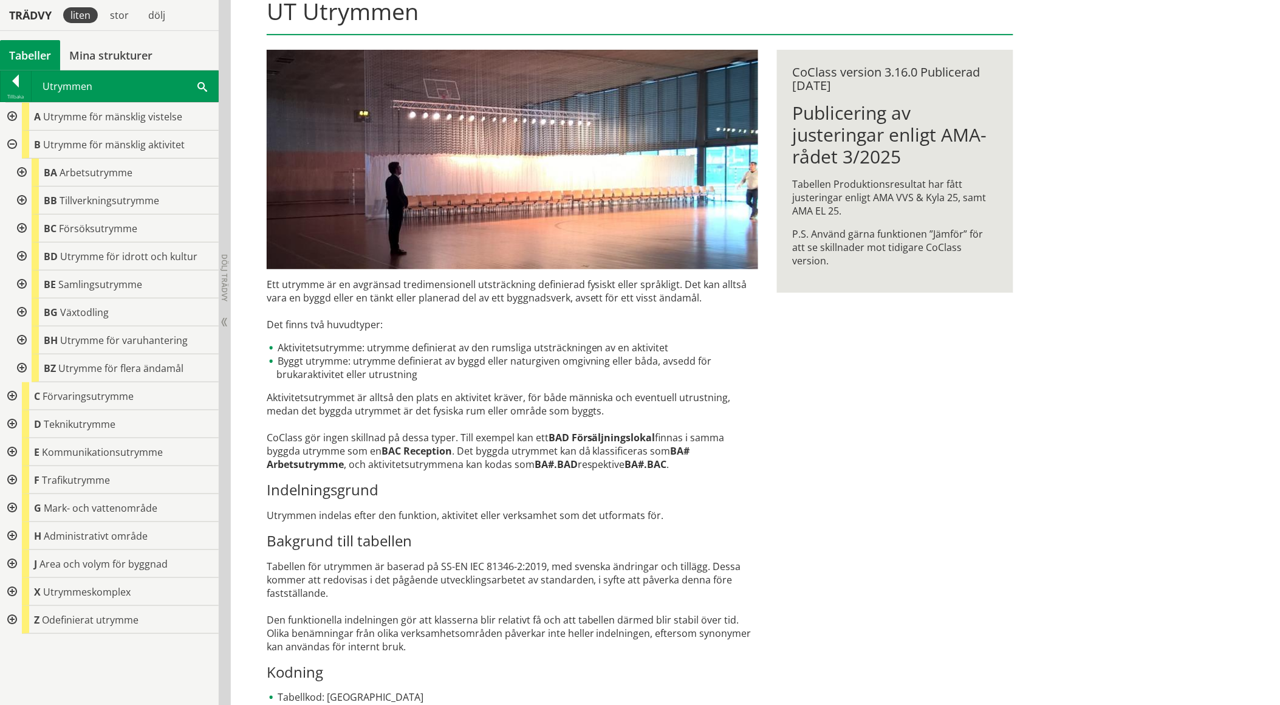
click at [23, 172] on div at bounding box center [21, 173] width 22 height 28
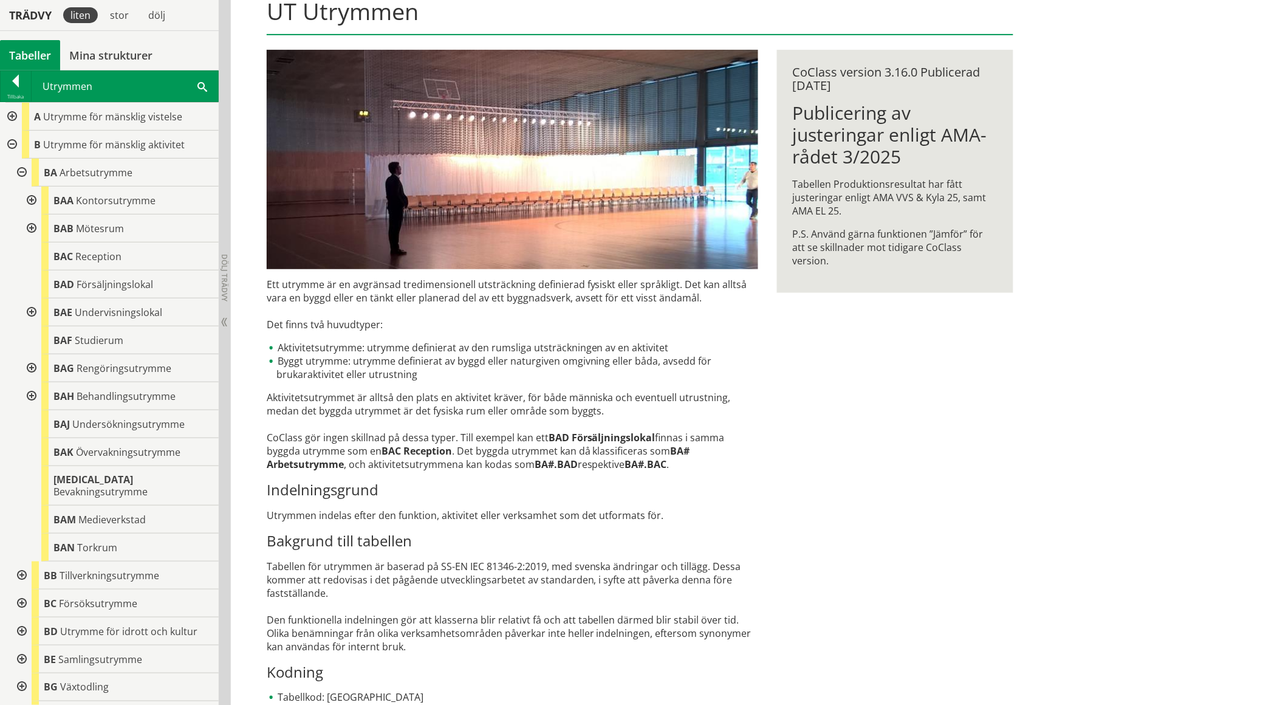
click at [33, 228] on div at bounding box center [30, 228] width 22 height 28
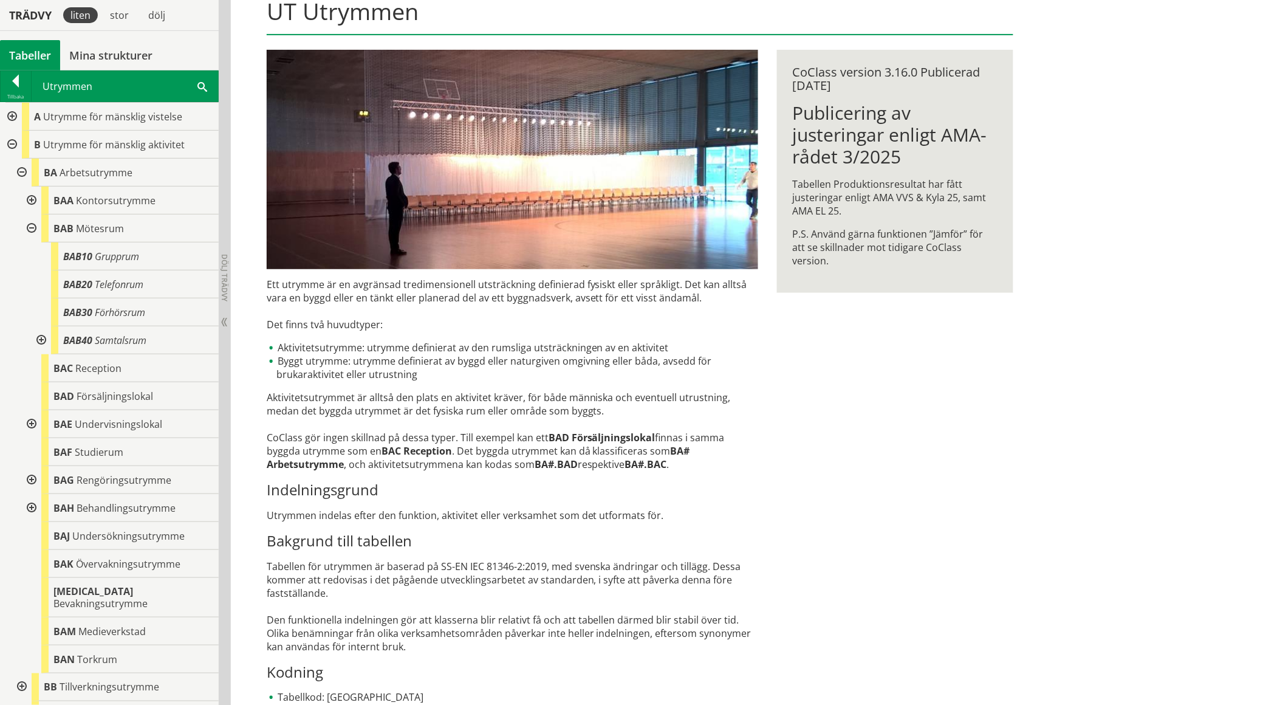
click at [33, 226] on div at bounding box center [30, 228] width 22 height 28
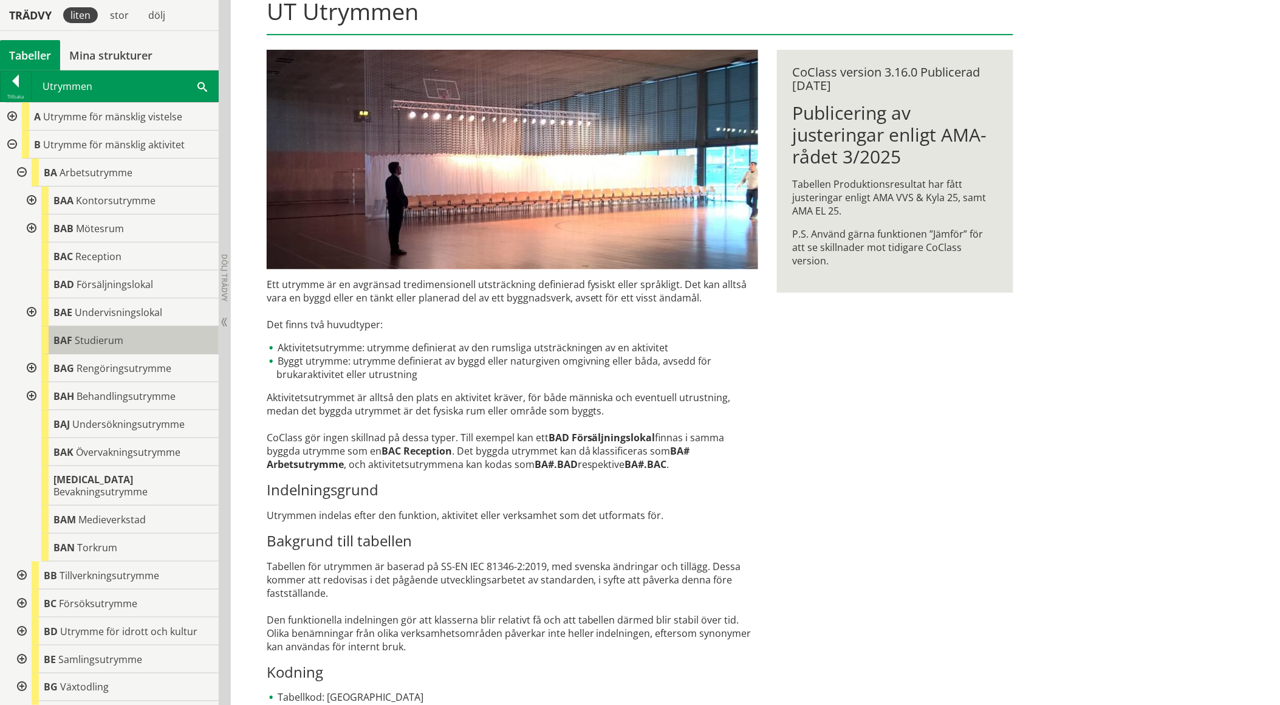
click at [118, 340] on span "Studierum" at bounding box center [99, 339] width 49 height 13
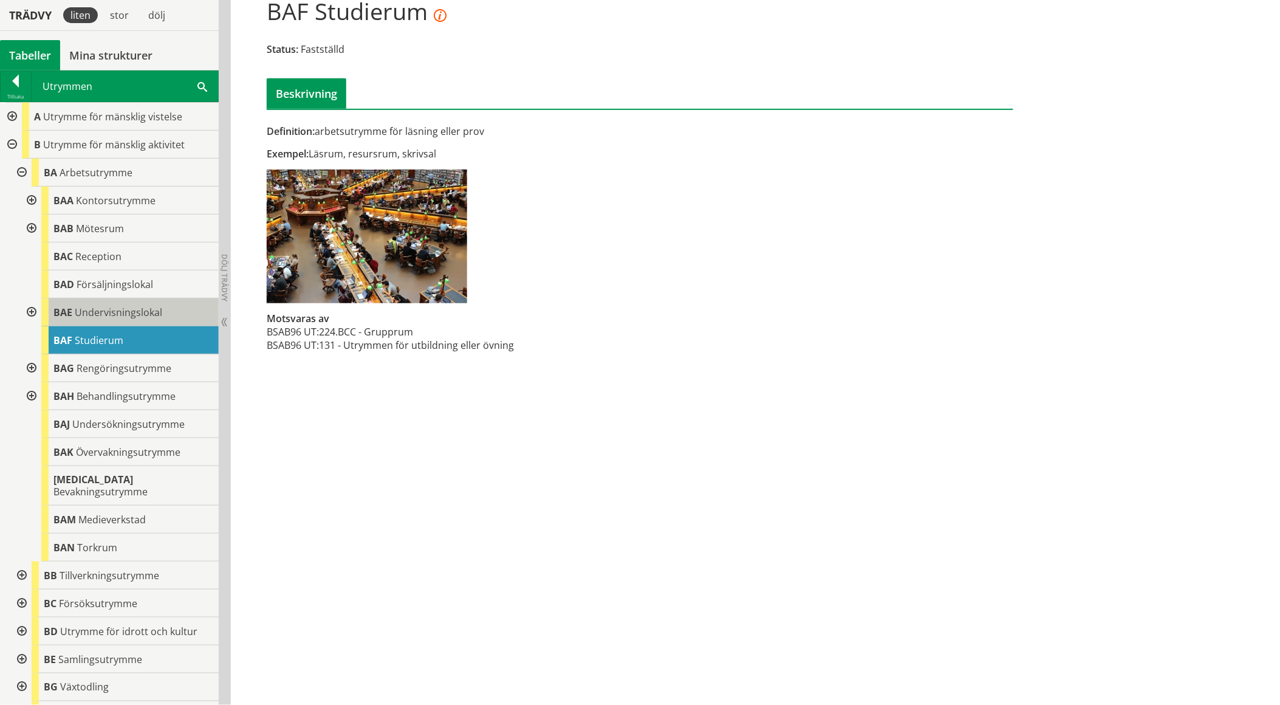
click at [93, 304] on div "BAE Undervisningslokal" at bounding box center [129, 312] width 177 height 28
